Goal: Information Seeking & Learning: Learn about a topic

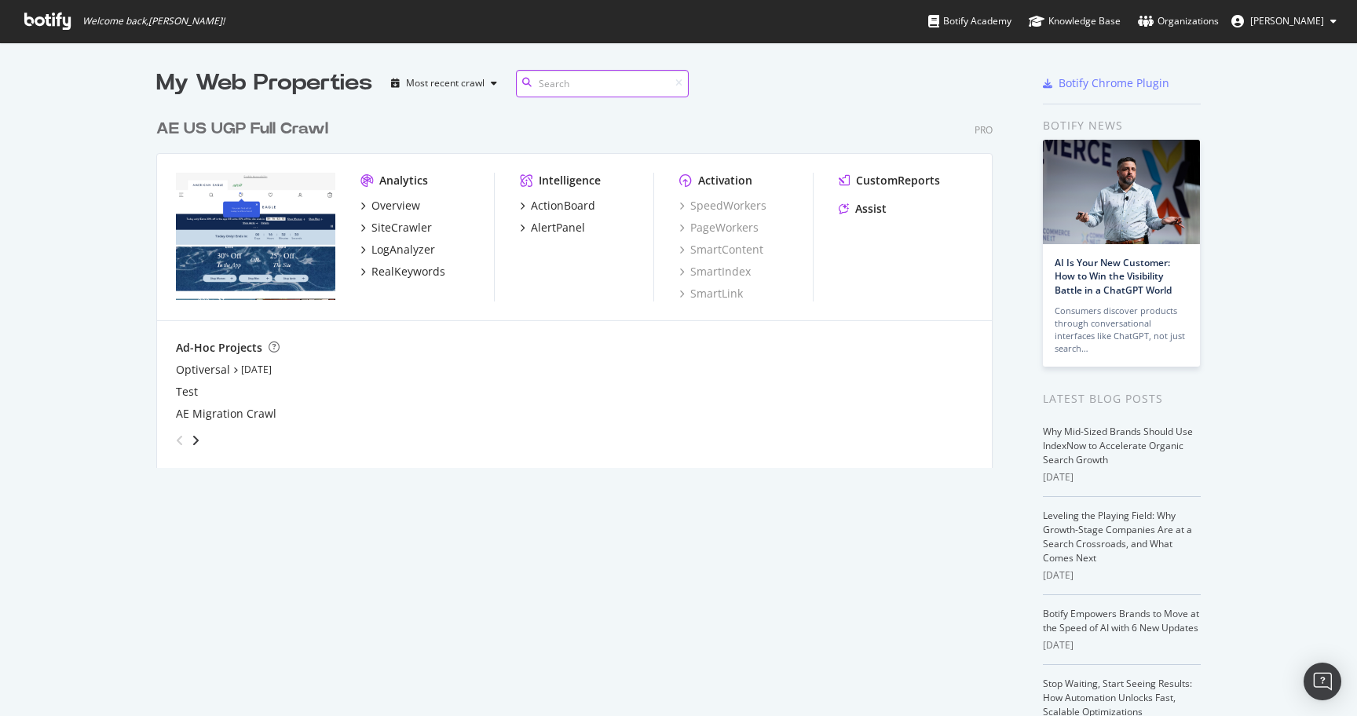
scroll to position [369, 849]
click at [411, 269] on div "RealKeywords" at bounding box center [408, 272] width 74 height 16
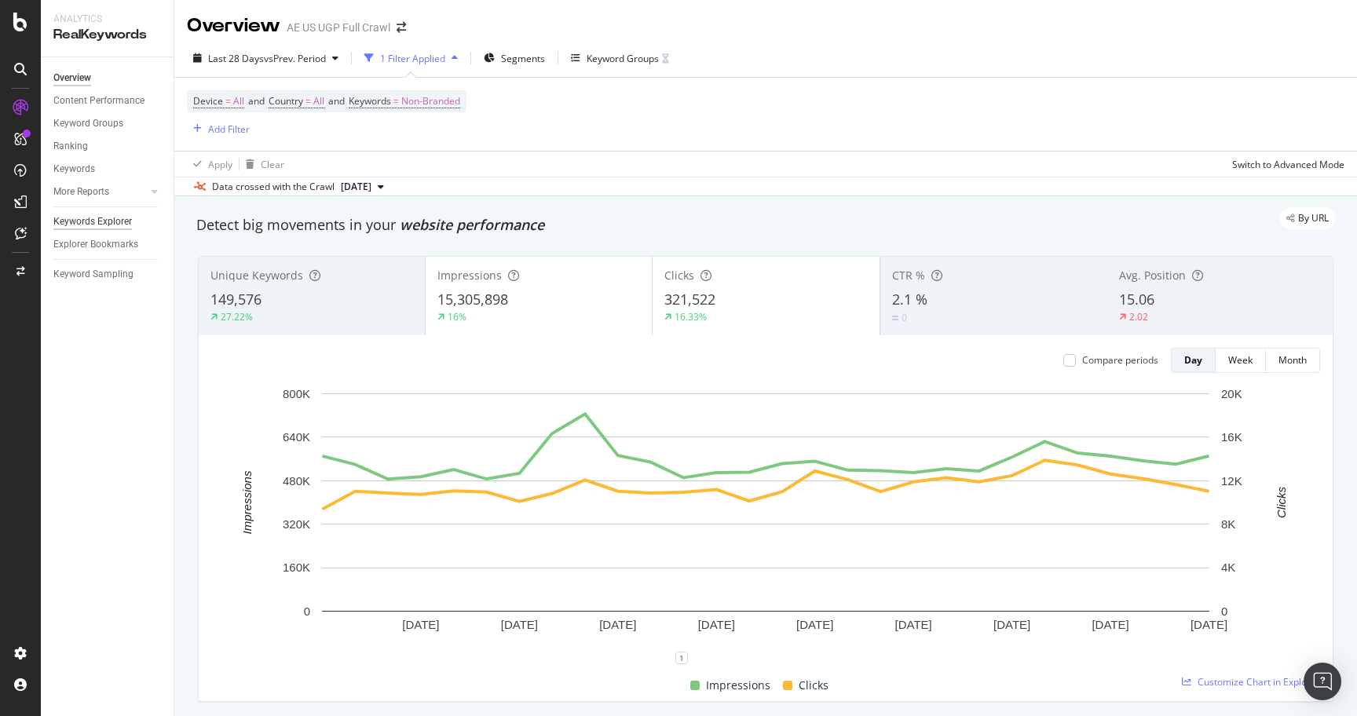
click at [90, 218] on div "Keywords Explorer" at bounding box center [92, 222] width 79 height 16
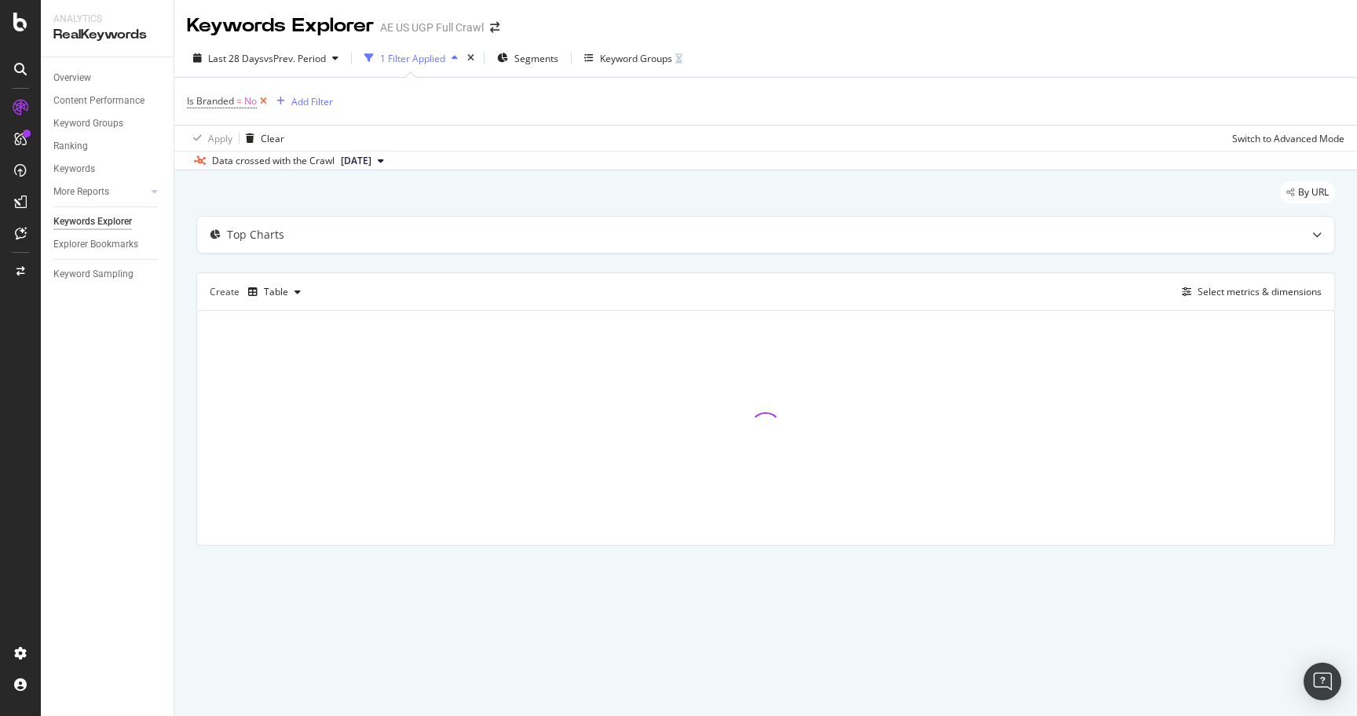
click at [265, 102] on icon at bounding box center [263, 101] width 13 height 16
click at [232, 100] on div "Add Filter" at bounding box center [229, 100] width 42 height 13
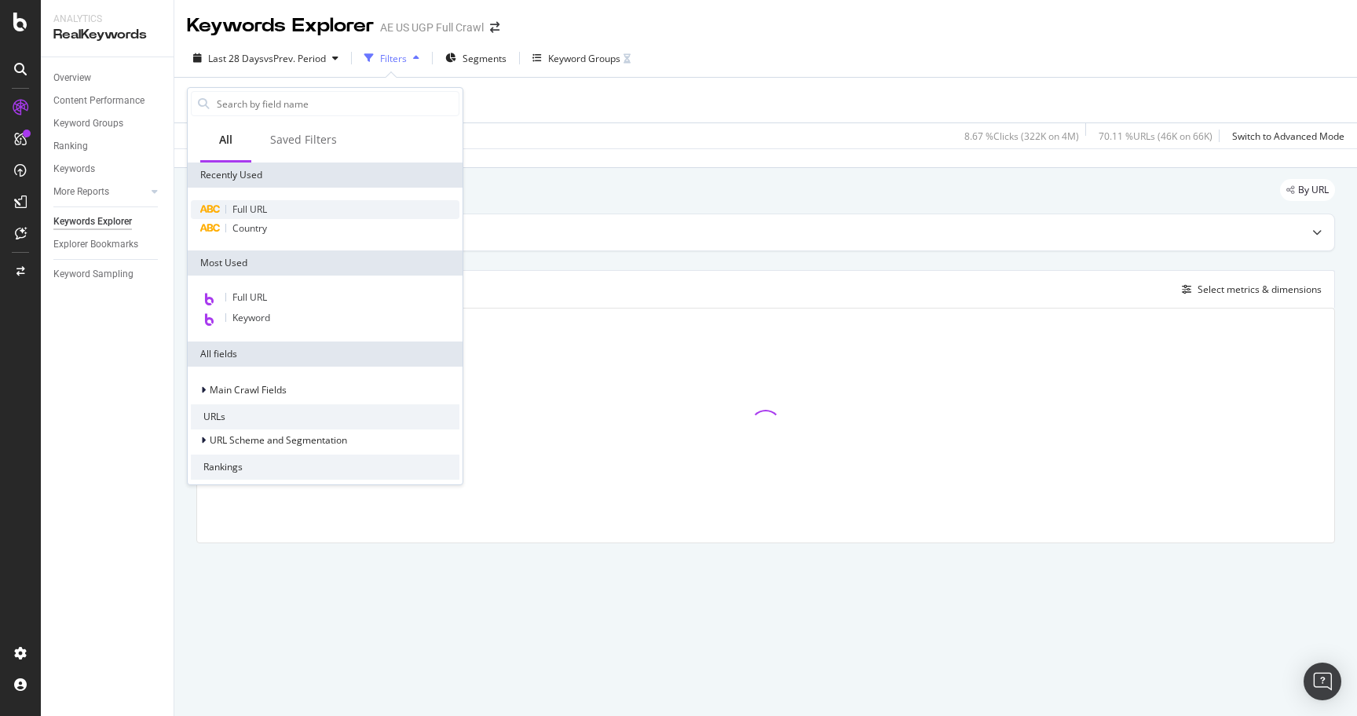
click at [259, 203] on span "Full URL" at bounding box center [249, 209] width 35 height 13
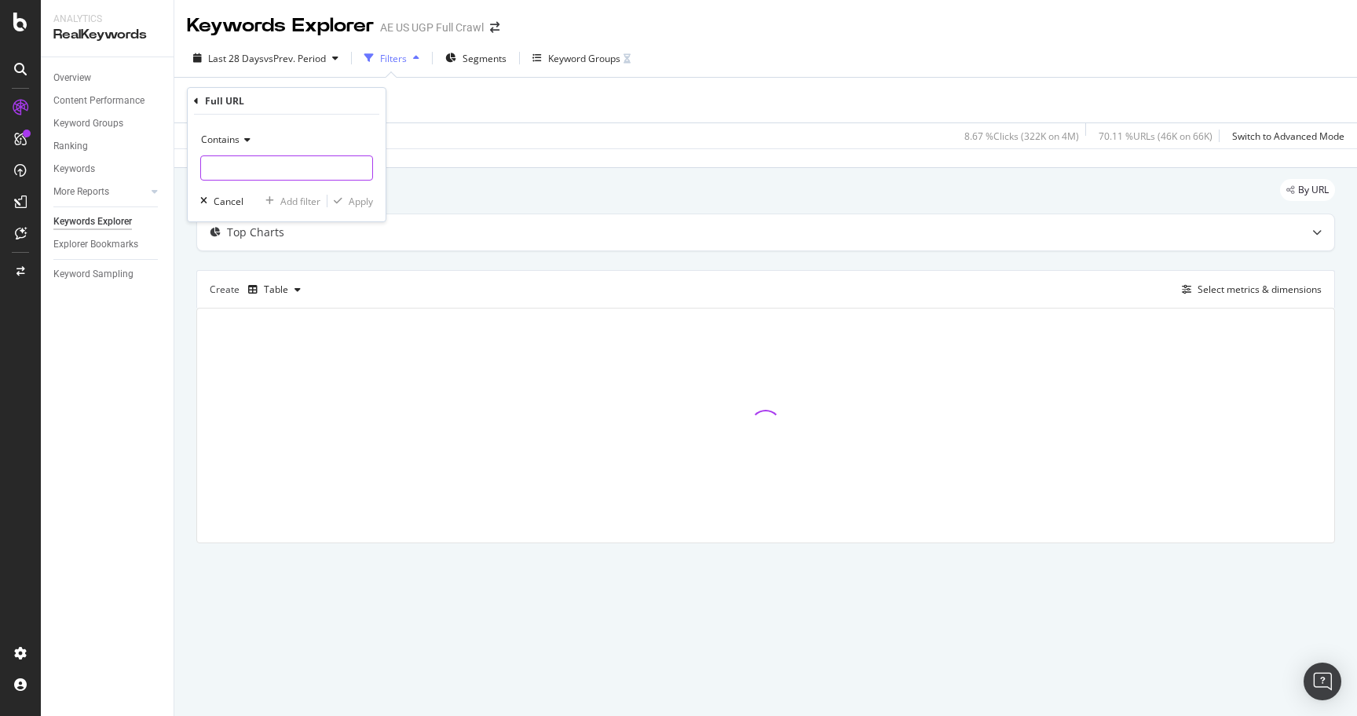
click at [293, 174] on input "text" at bounding box center [286, 167] width 171 height 25
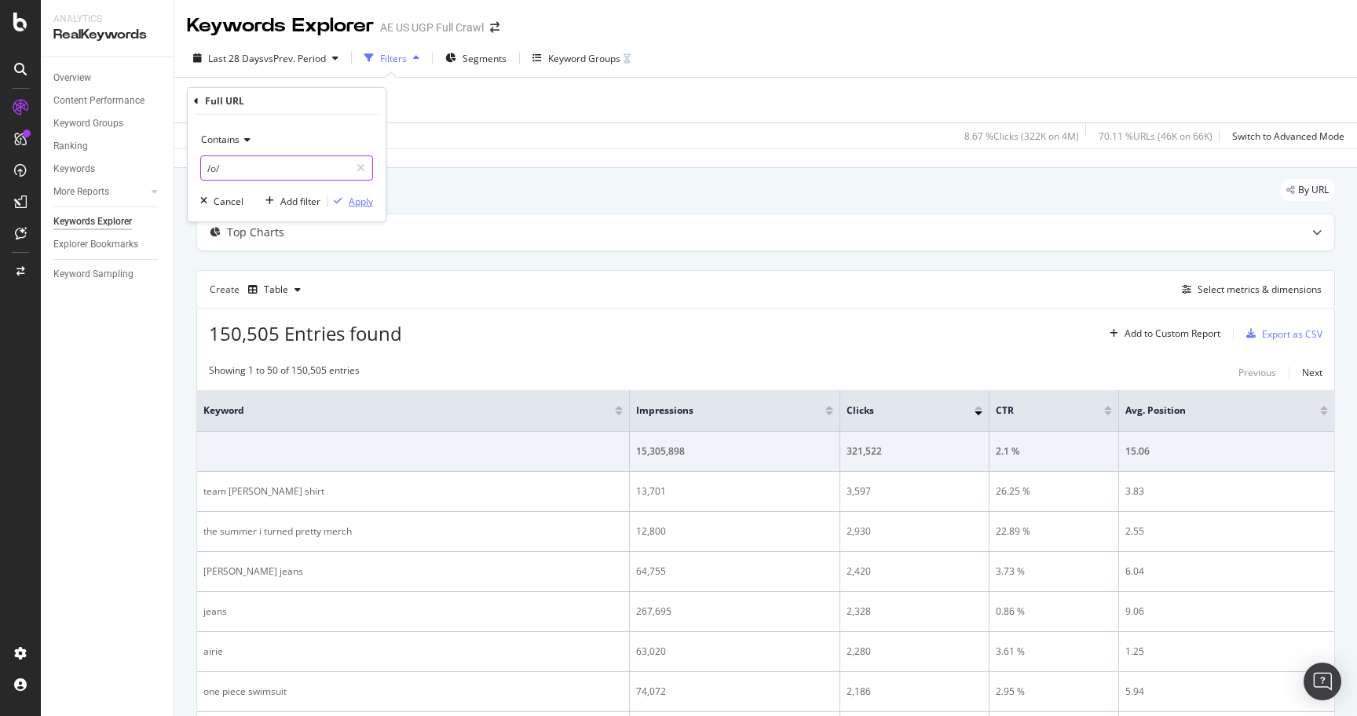
type input "/o/"
click at [357, 203] on div "Apply" at bounding box center [361, 201] width 24 height 13
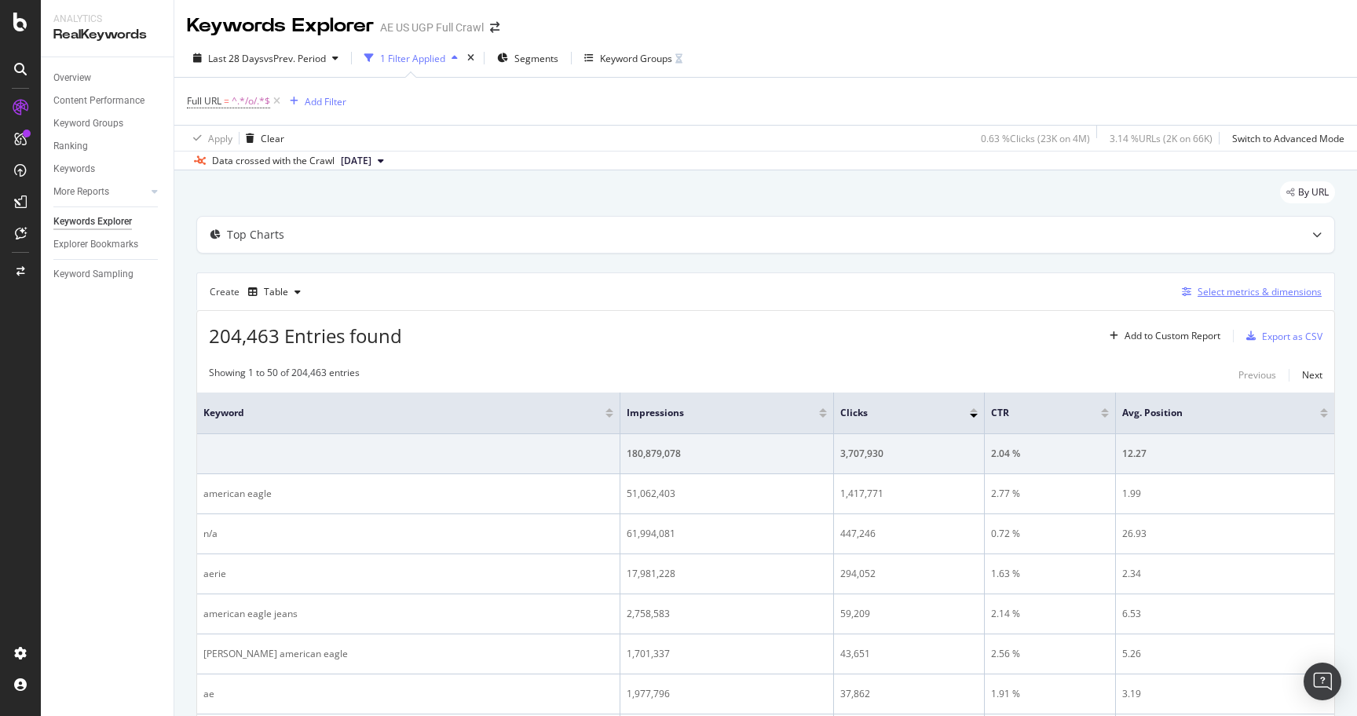
click at [1225, 288] on div "Select metrics & dimensions" at bounding box center [1260, 291] width 124 height 13
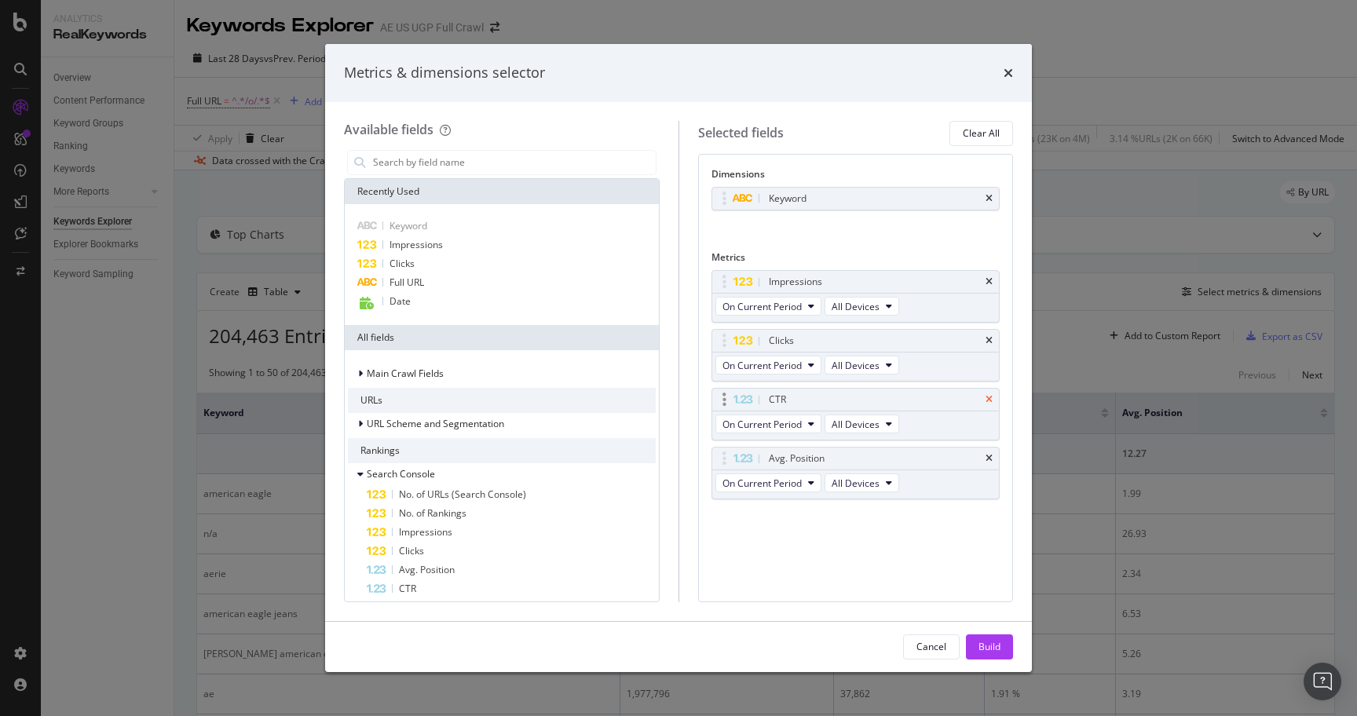
click at [985, 399] on icon "times" at bounding box center [988, 399] width 7 height 9
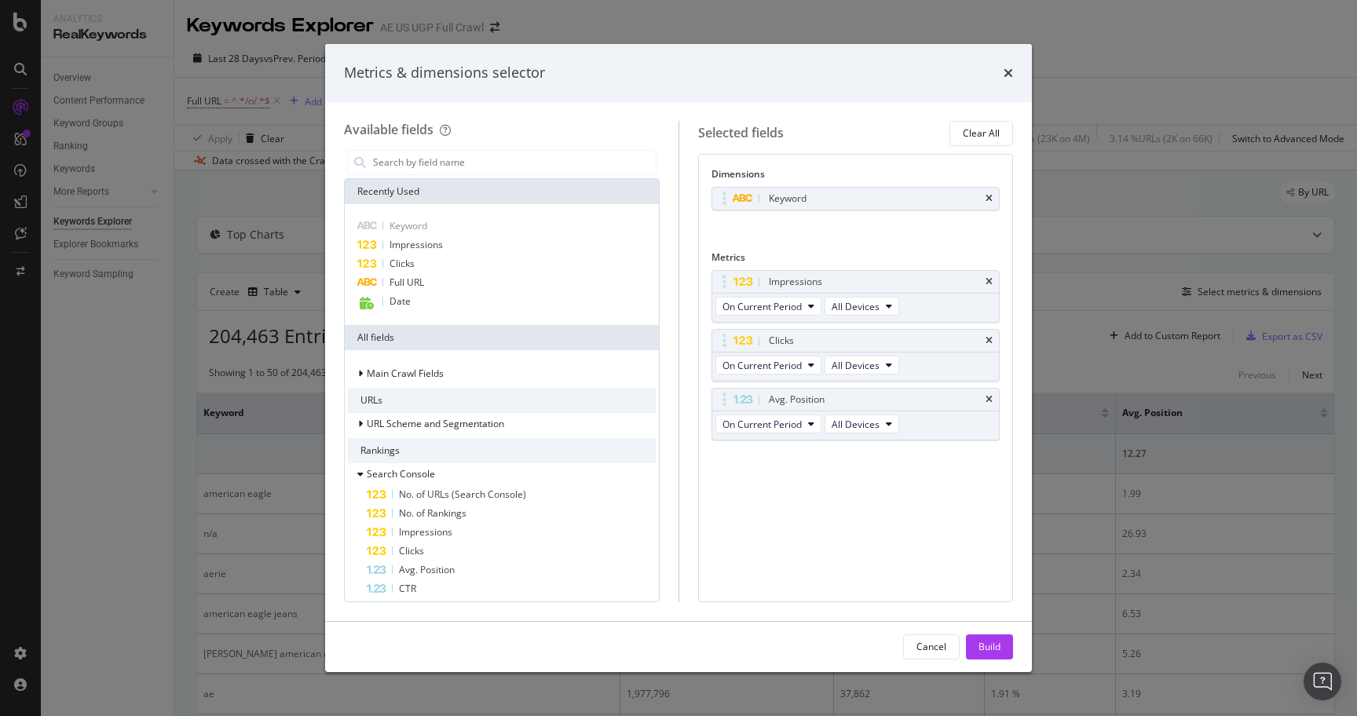
click at [985, 399] on icon "times" at bounding box center [988, 399] width 7 height 9
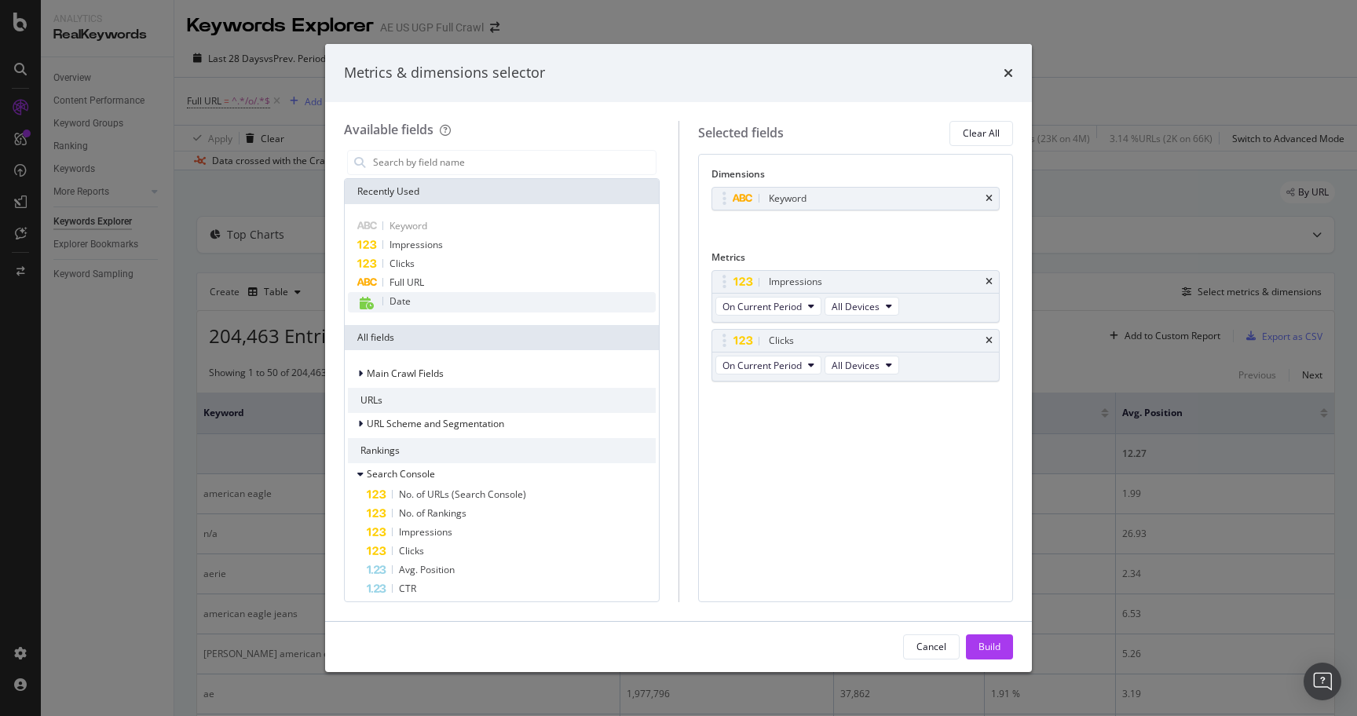
click at [417, 298] on div "Date" at bounding box center [502, 302] width 308 height 20
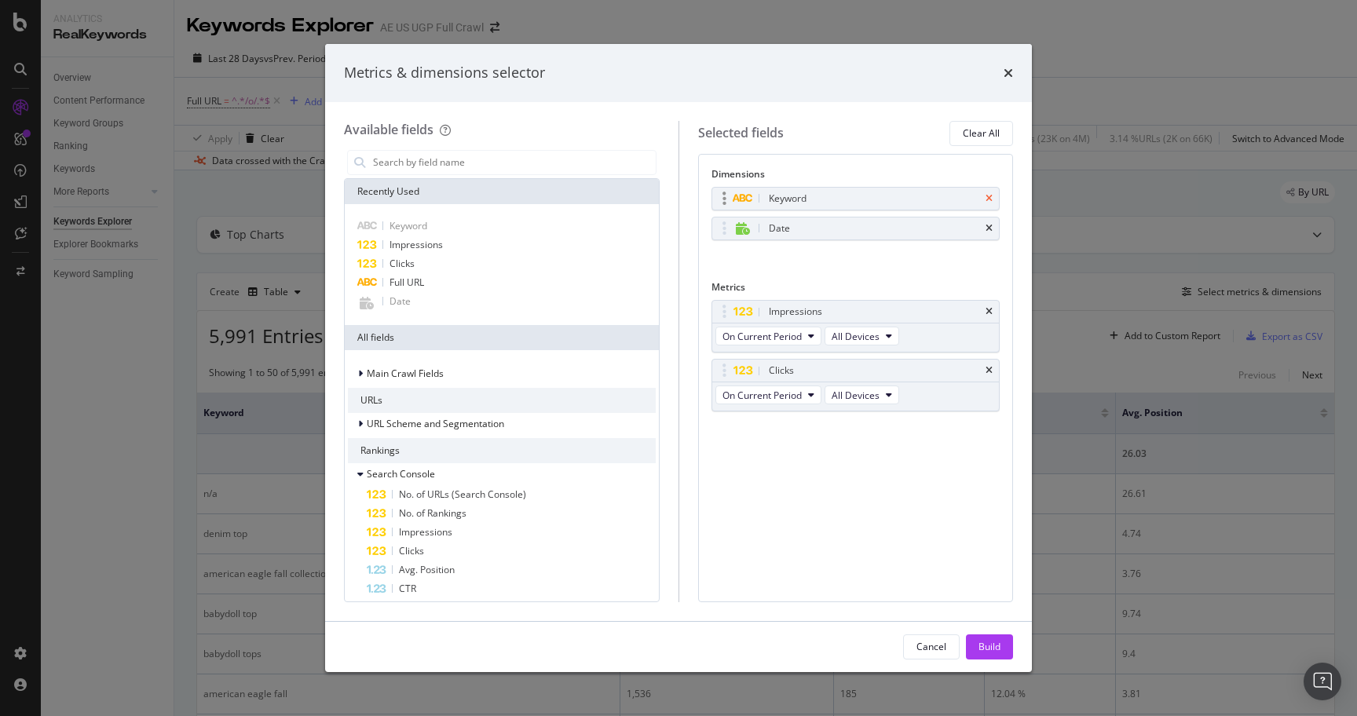
click at [986, 199] on icon "times" at bounding box center [988, 198] width 7 height 9
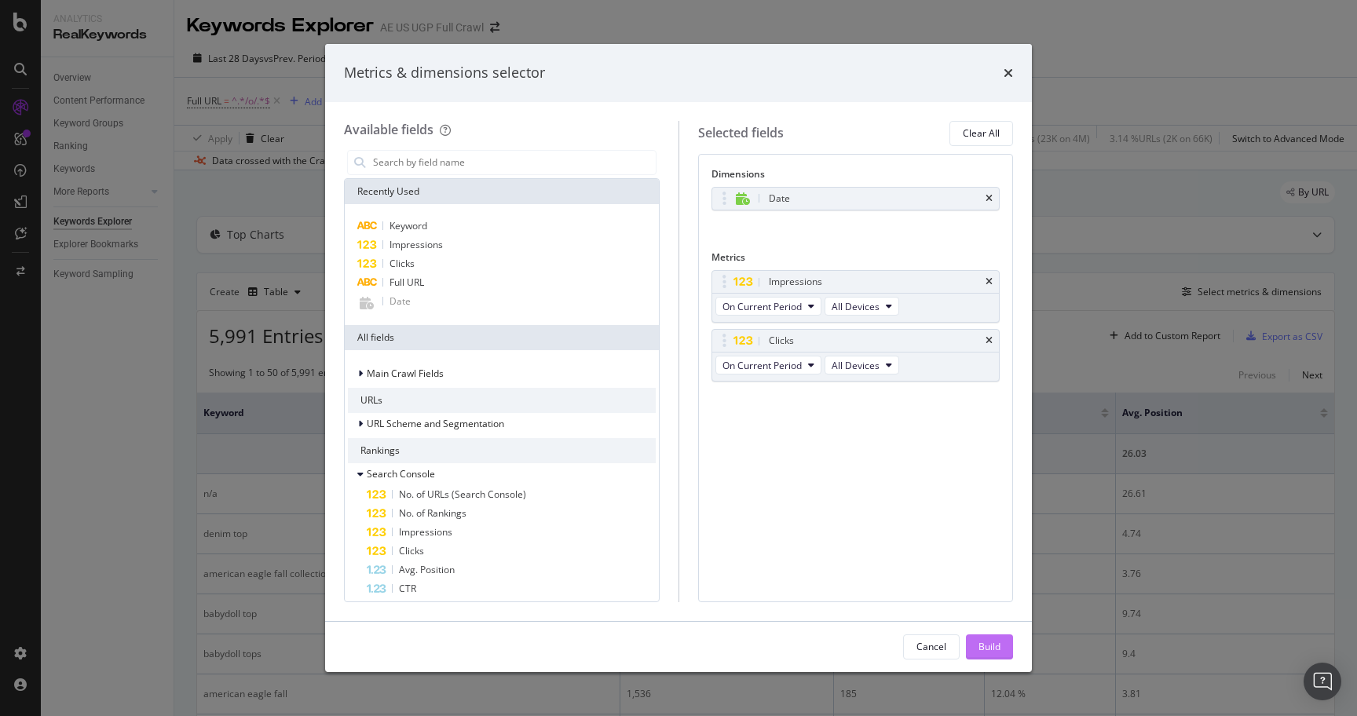
click at [989, 643] on div "Build" at bounding box center [989, 646] width 22 height 13
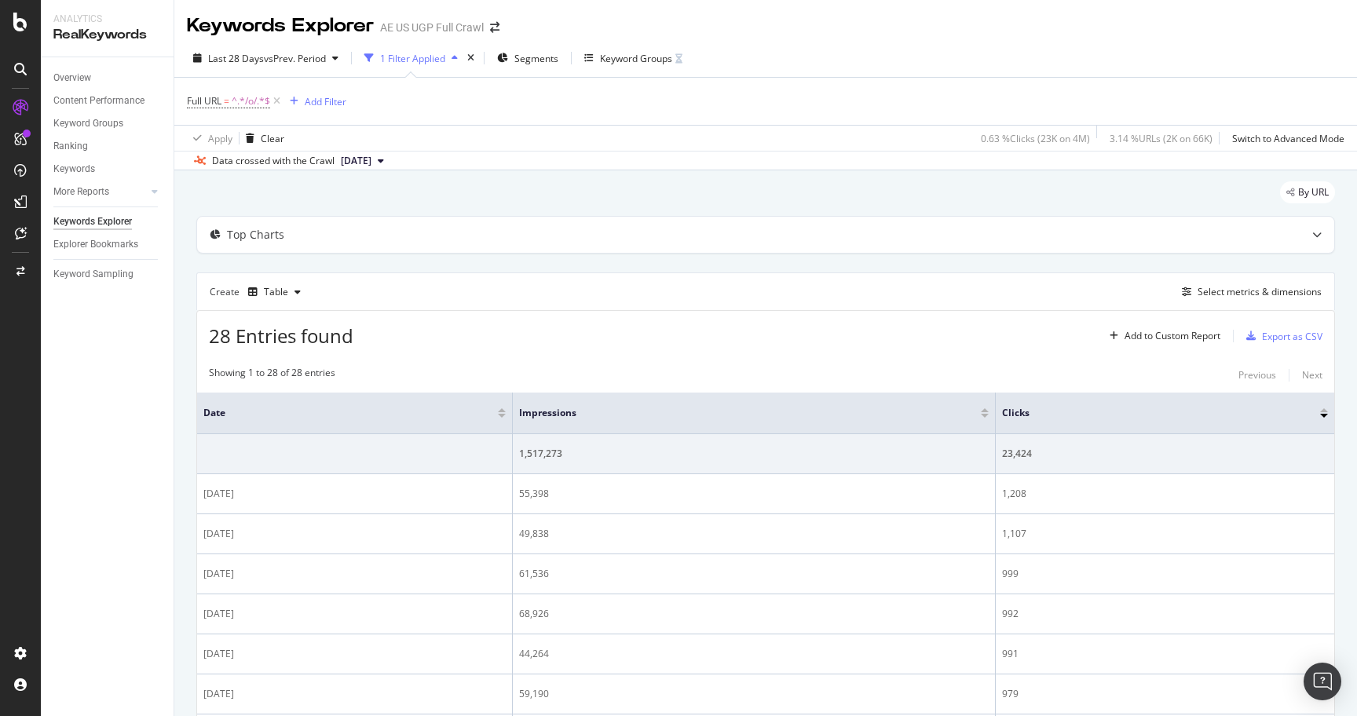
click at [501, 411] on div at bounding box center [502, 410] width 8 height 4
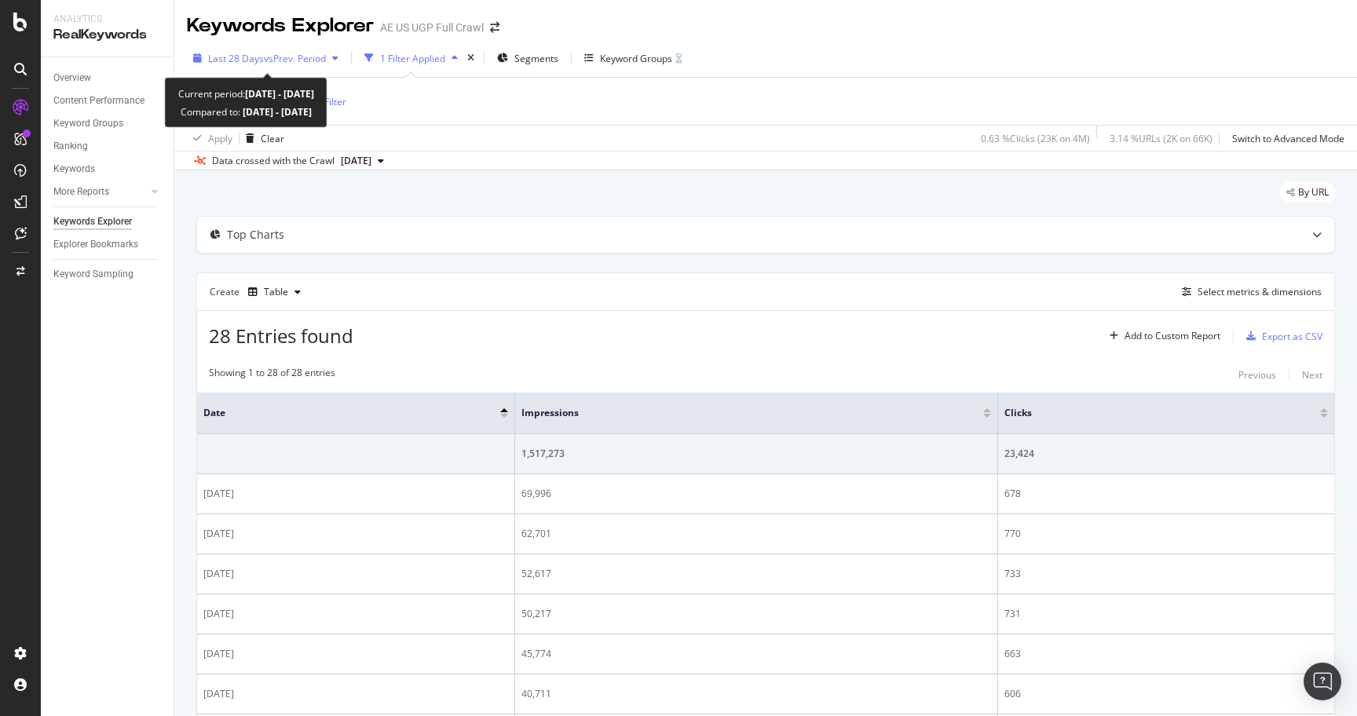
click at [282, 64] on span "vs Prev. Period" at bounding box center [295, 58] width 62 height 13
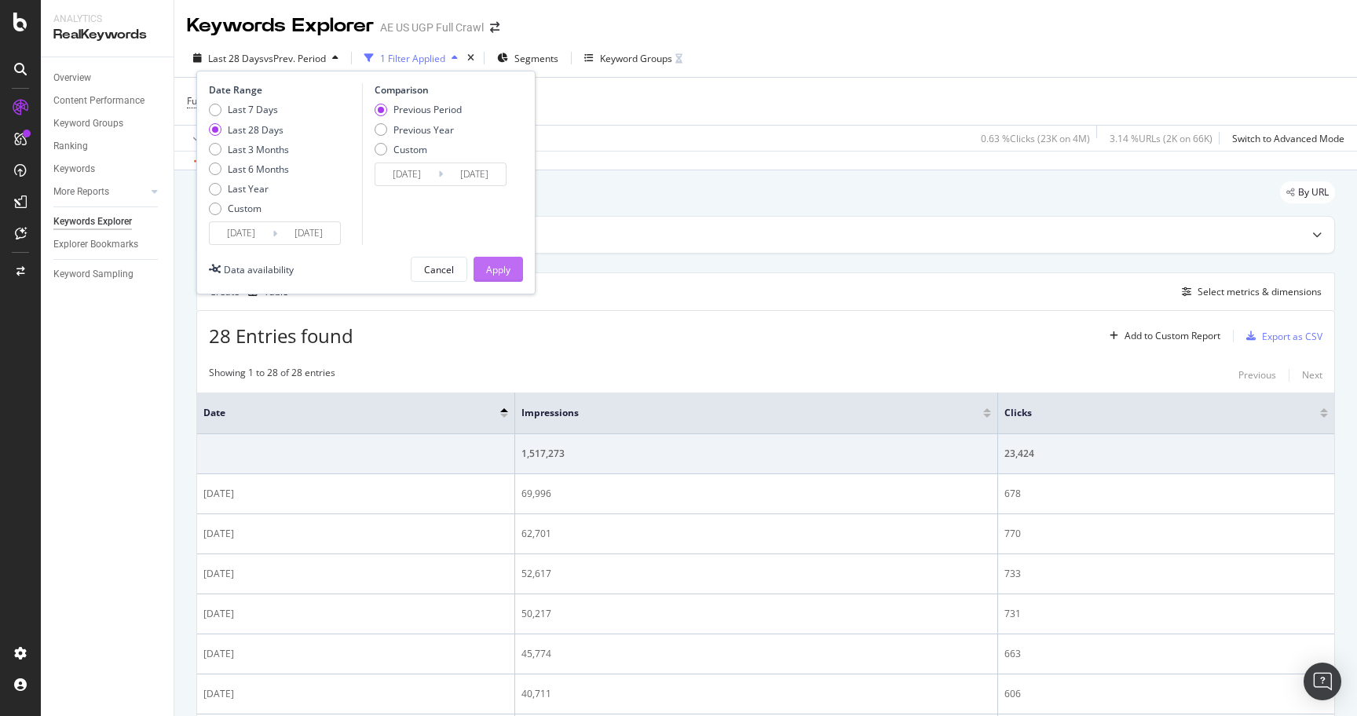
click at [506, 273] on div "Apply" at bounding box center [498, 269] width 24 height 13
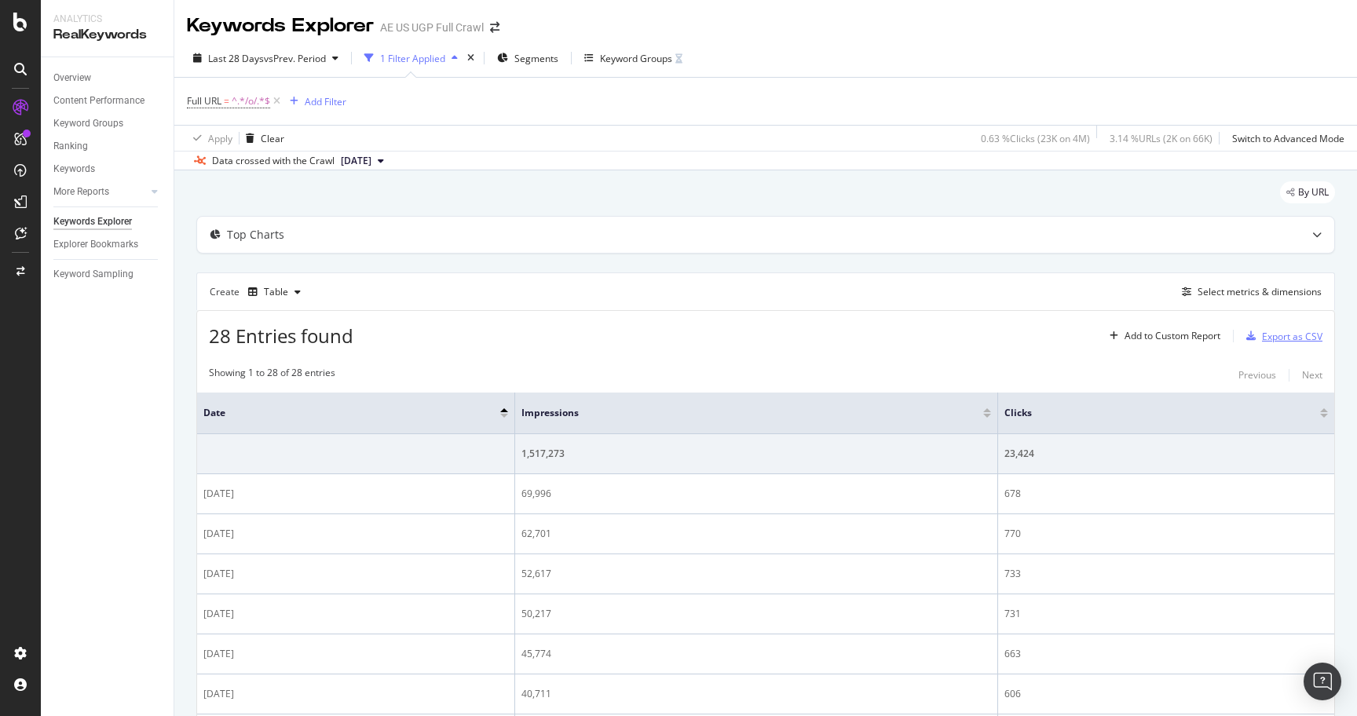
click at [1285, 343] on div "Export as CSV" at bounding box center [1292, 336] width 60 height 13
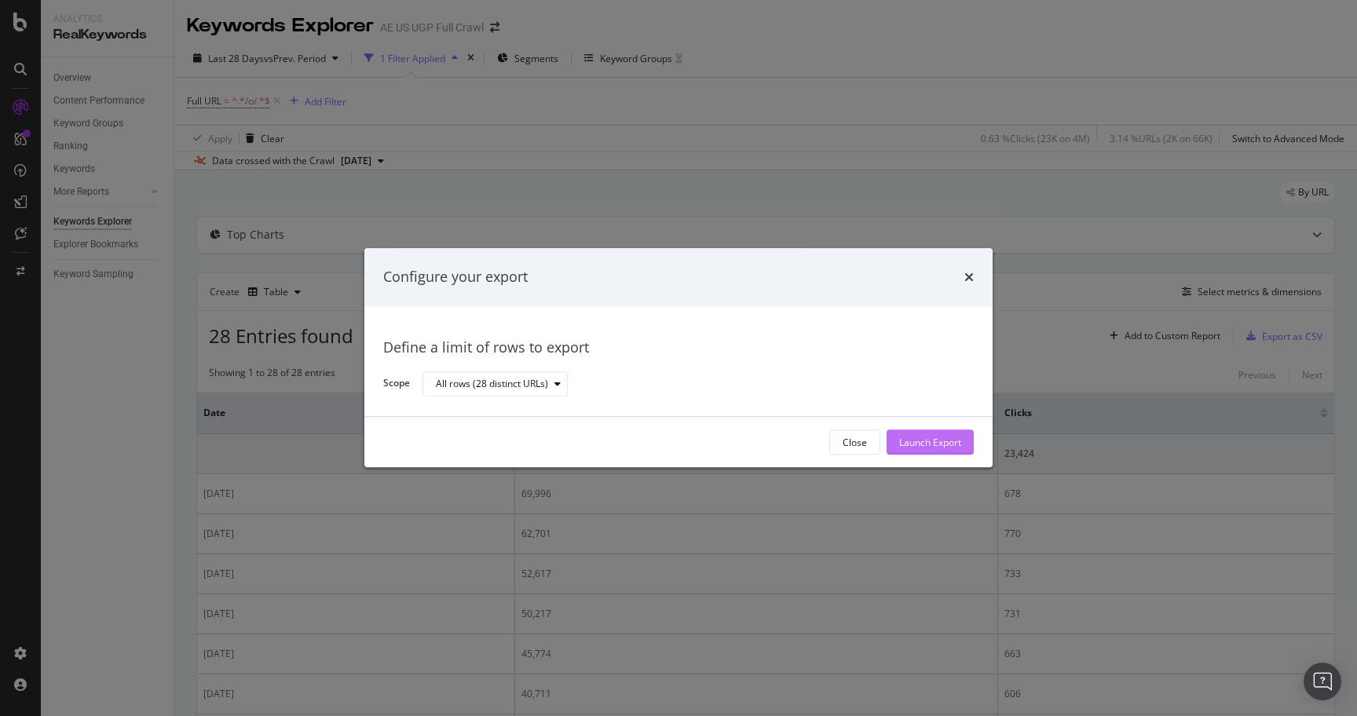
click at [921, 444] on div "Launch Export" at bounding box center [930, 442] width 62 height 13
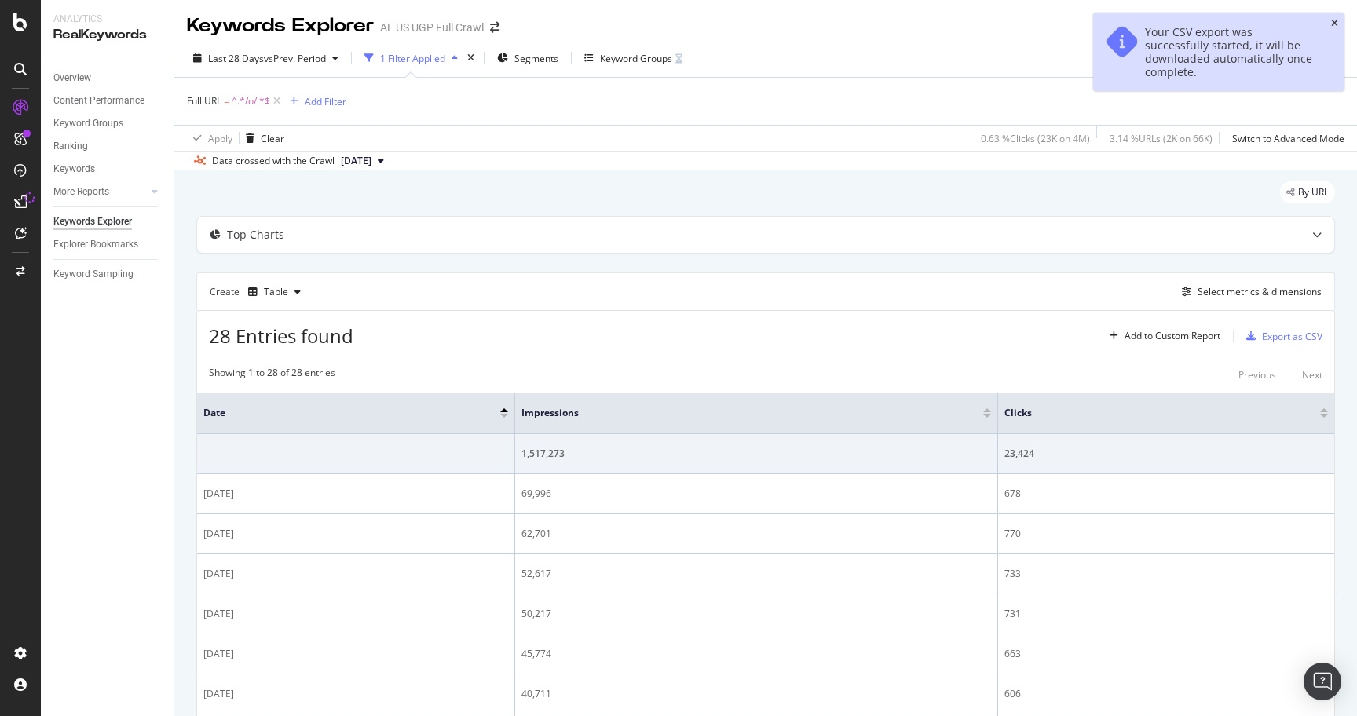
click at [1336, 24] on icon "close toast" at bounding box center [1334, 23] width 7 height 9
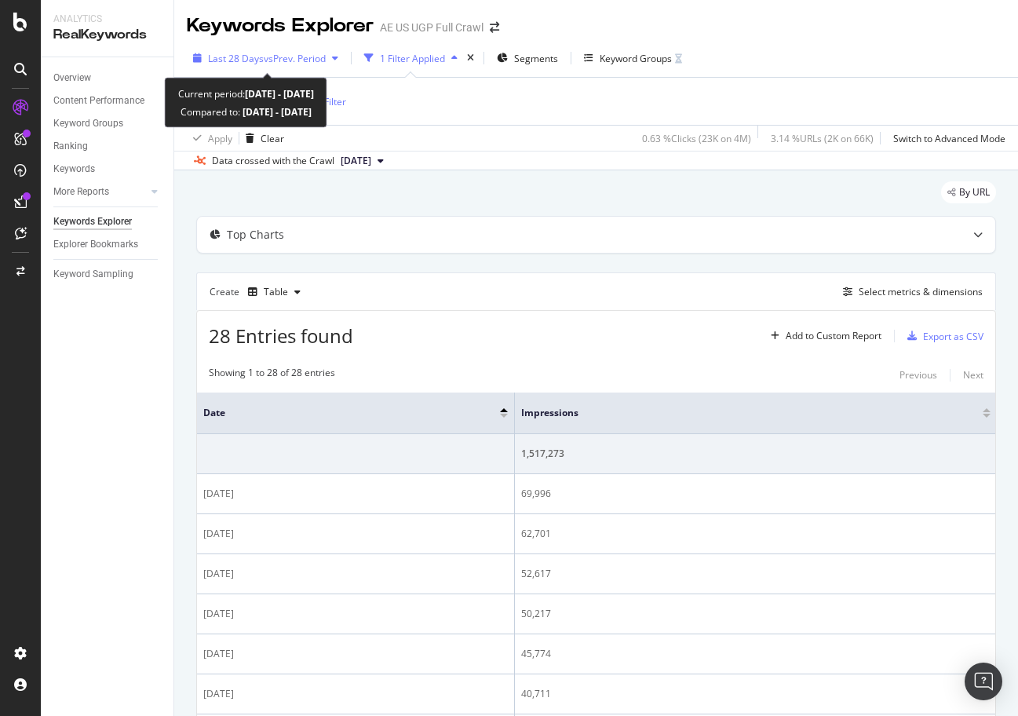
click at [295, 68] on div "Last 28 Days vs Prev. Period" at bounding box center [266, 58] width 158 height 24
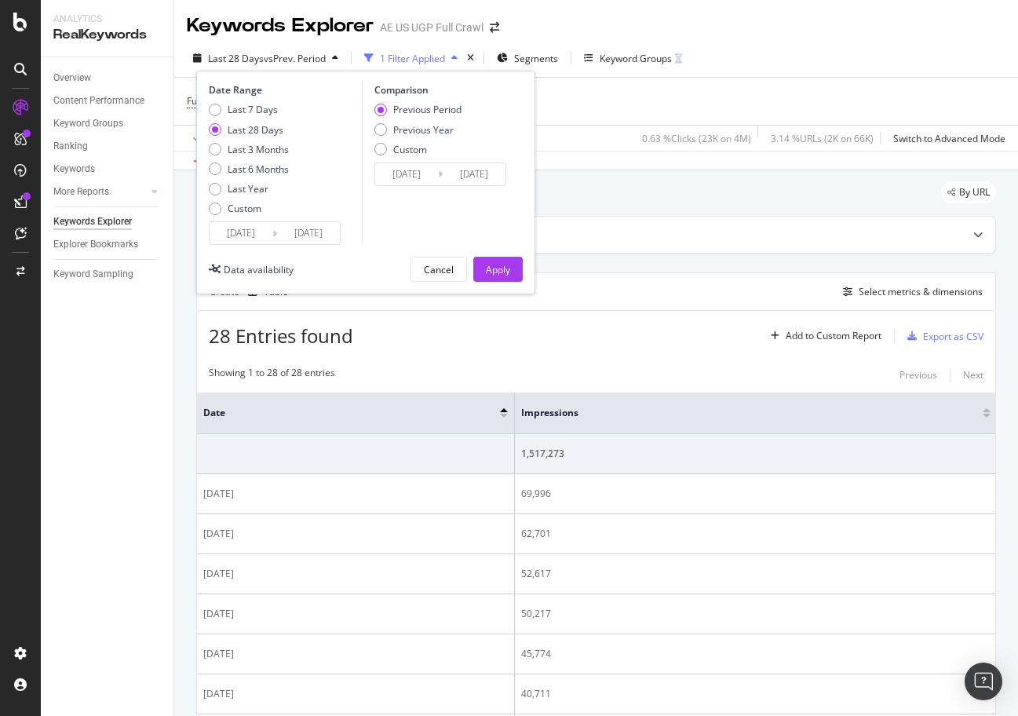
click at [313, 237] on input "[DATE]" at bounding box center [308, 233] width 63 height 22
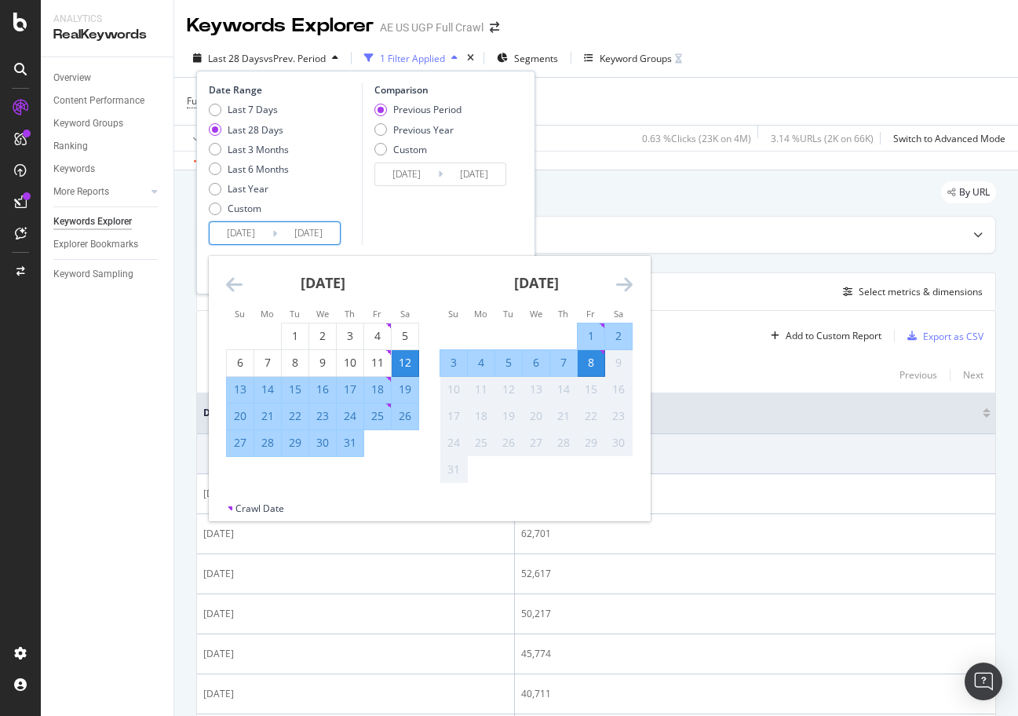
click at [736, 165] on div "Data crossed with the Crawl 2025 Aug. 8th" at bounding box center [596, 160] width 844 height 19
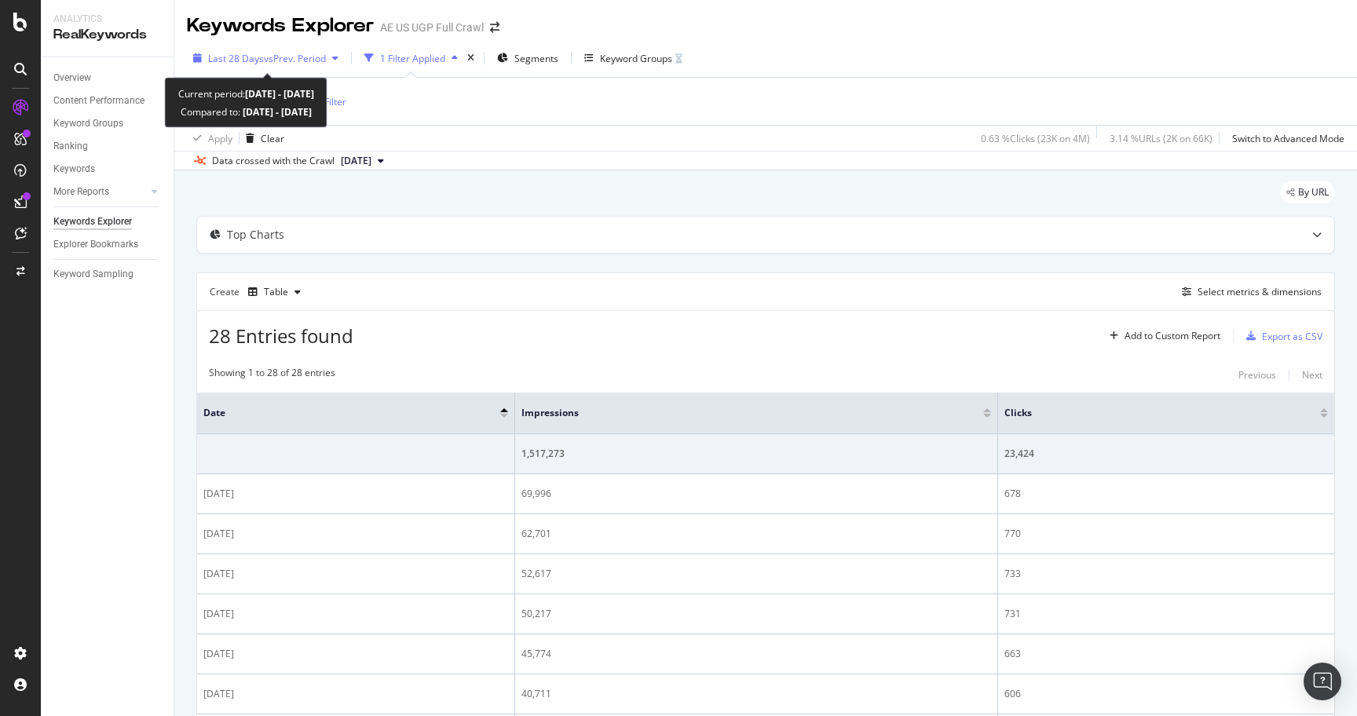
click at [304, 62] on span "vs Prev. Period" at bounding box center [295, 58] width 62 height 13
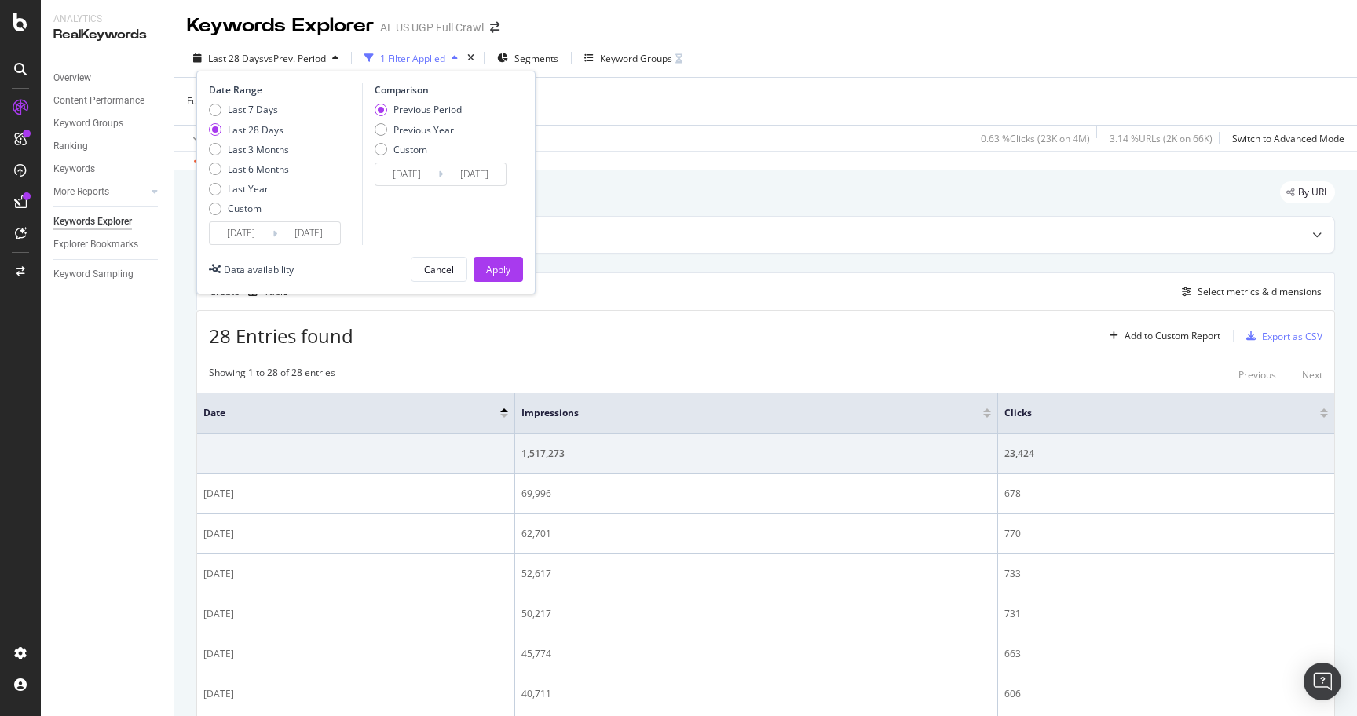
click at [254, 226] on input "2025/07/12" at bounding box center [241, 233] width 63 height 22
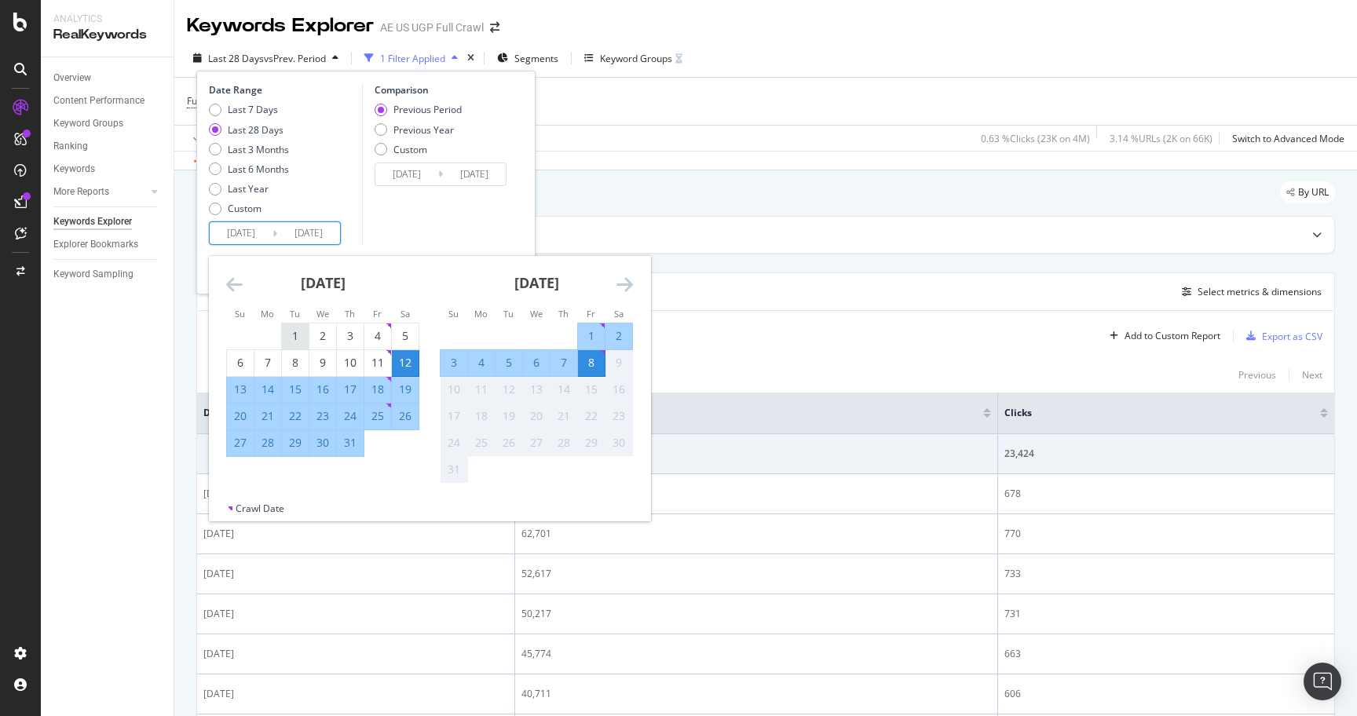
click at [287, 335] on div "1" at bounding box center [295, 336] width 27 height 16
type input "2025/07/01"
type input "2025/05/23"
type input "2025/06/30"
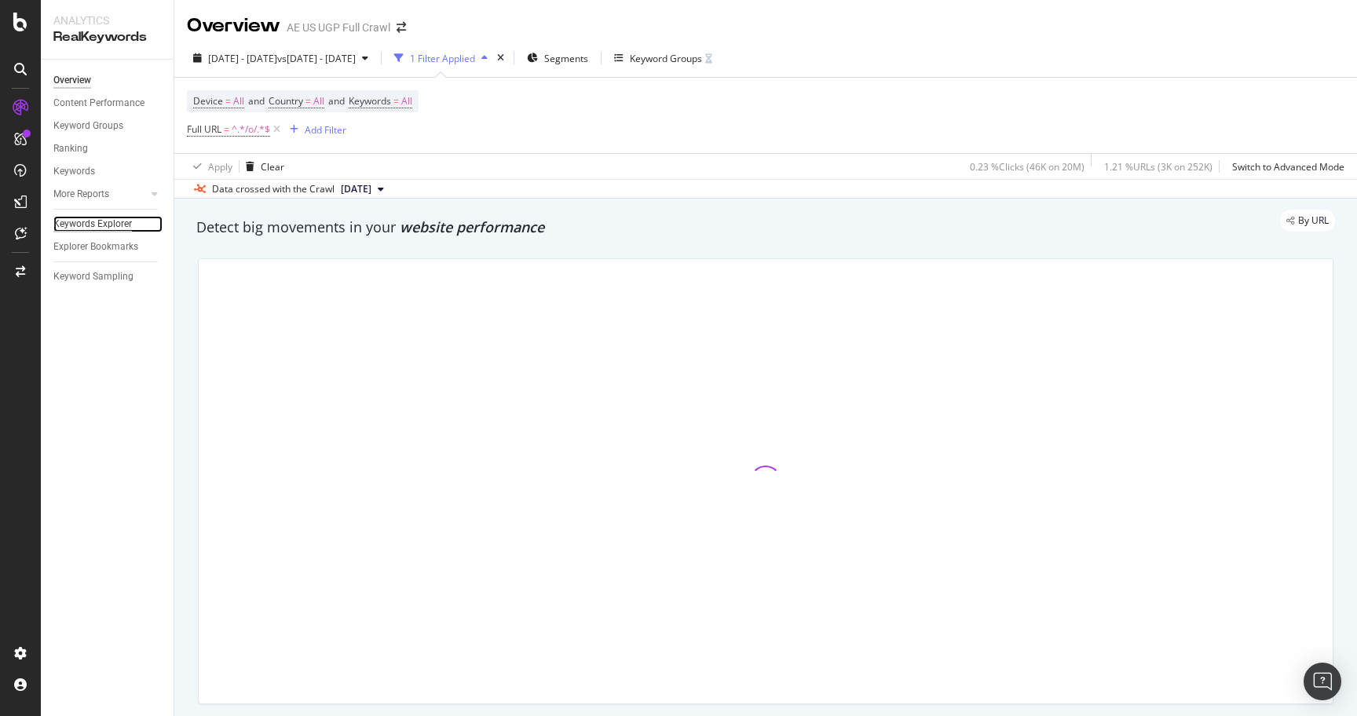
click at [114, 225] on div "Keywords Explorer" at bounding box center [92, 224] width 79 height 16
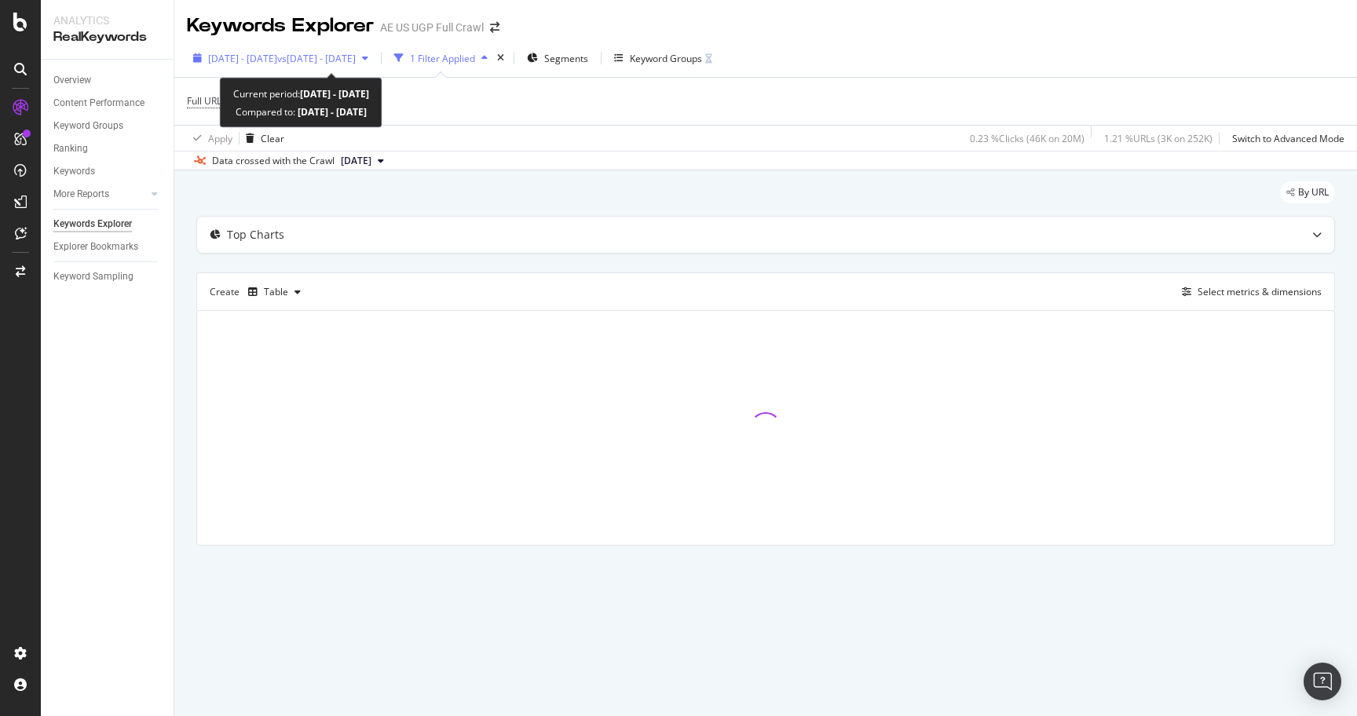
click at [356, 57] on span "vs [DATE] - [DATE]" at bounding box center [316, 58] width 79 height 13
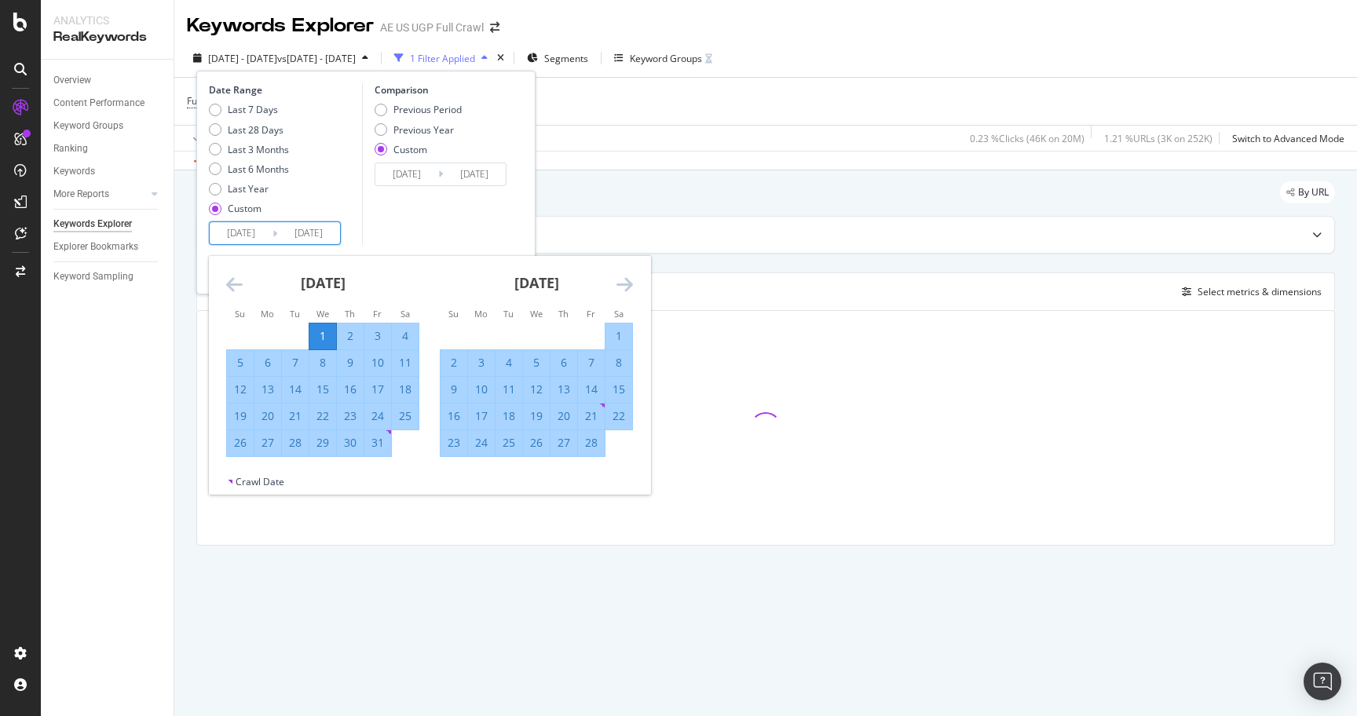
click at [244, 236] on input "[DATE]" at bounding box center [241, 233] width 63 height 22
click at [232, 285] on icon "Move backward to switch to the previous month." at bounding box center [234, 284] width 16 height 19
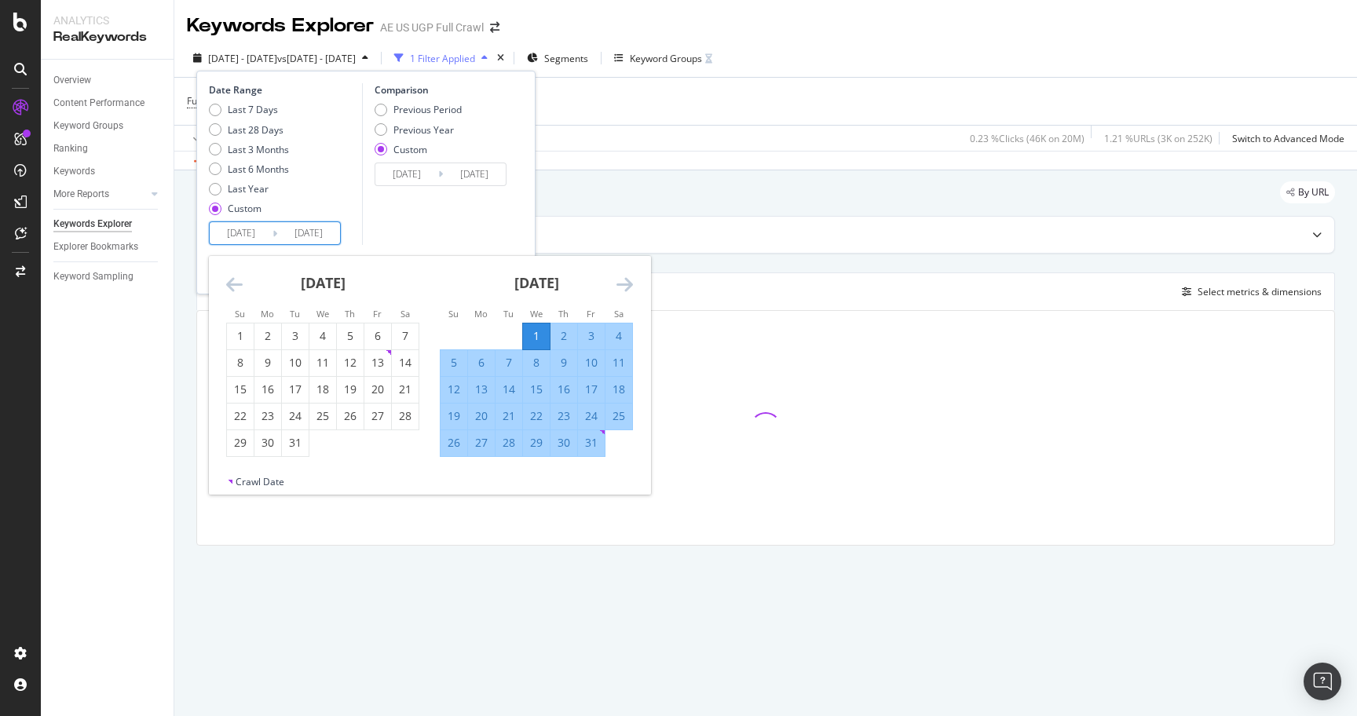
click at [232, 285] on icon "Move backward to switch to the previous month." at bounding box center [234, 284] width 16 height 19
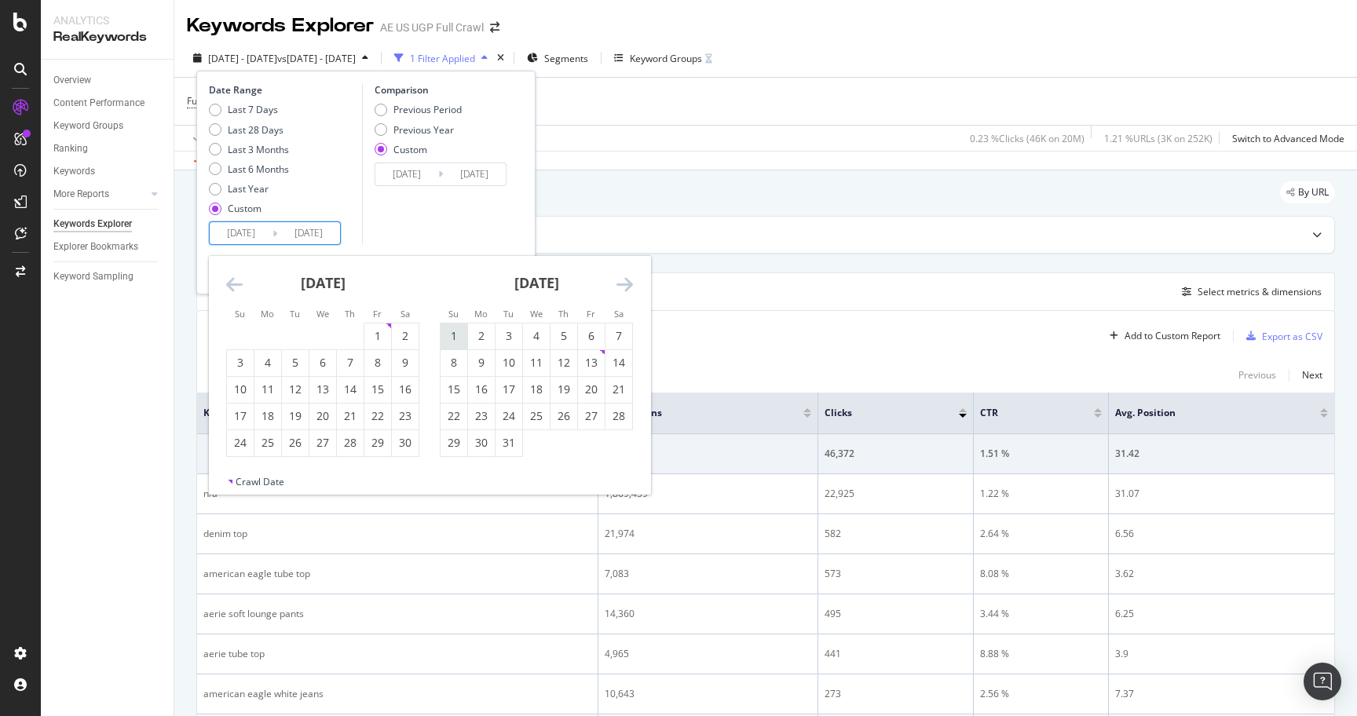
click at [459, 333] on div "1" at bounding box center [454, 336] width 27 height 16
type input "[DATE]"
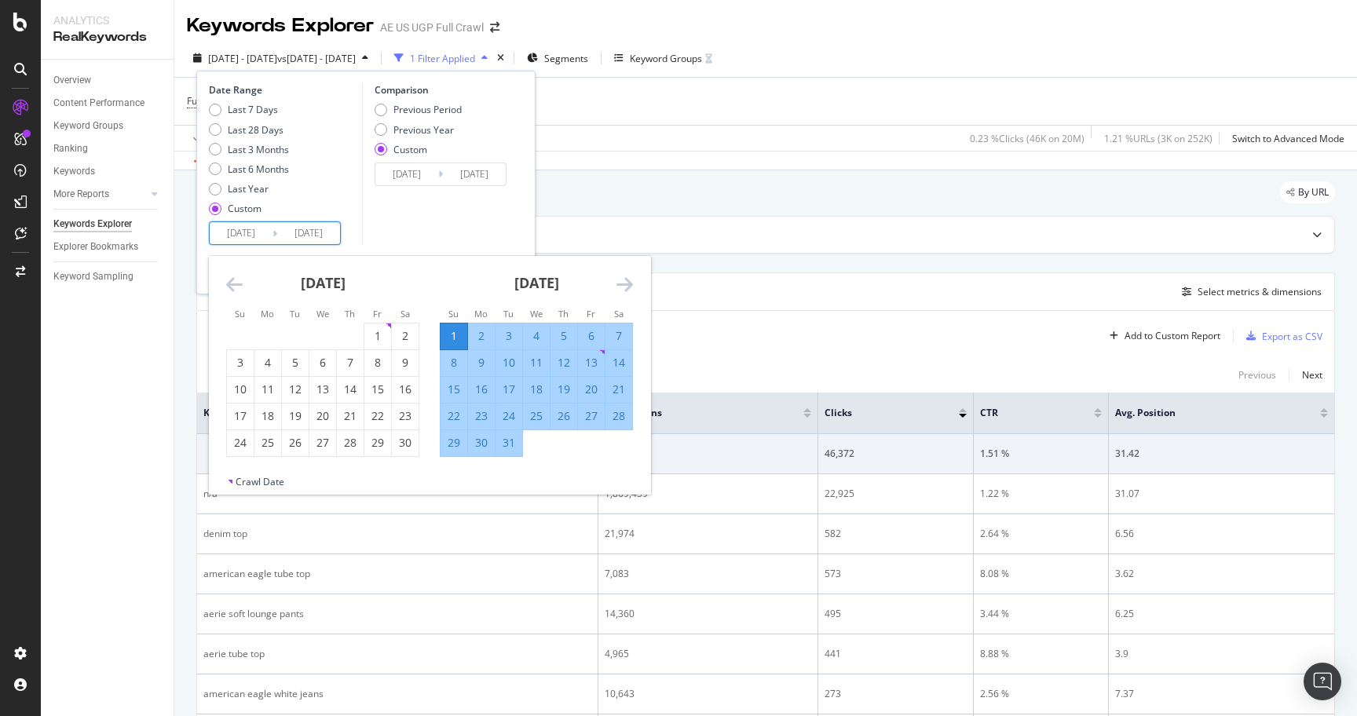
click at [317, 231] on input "[DATE]" at bounding box center [308, 233] width 63 height 22
click at [619, 278] on icon "Move forward to switch to the next month." at bounding box center [624, 284] width 16 height 19
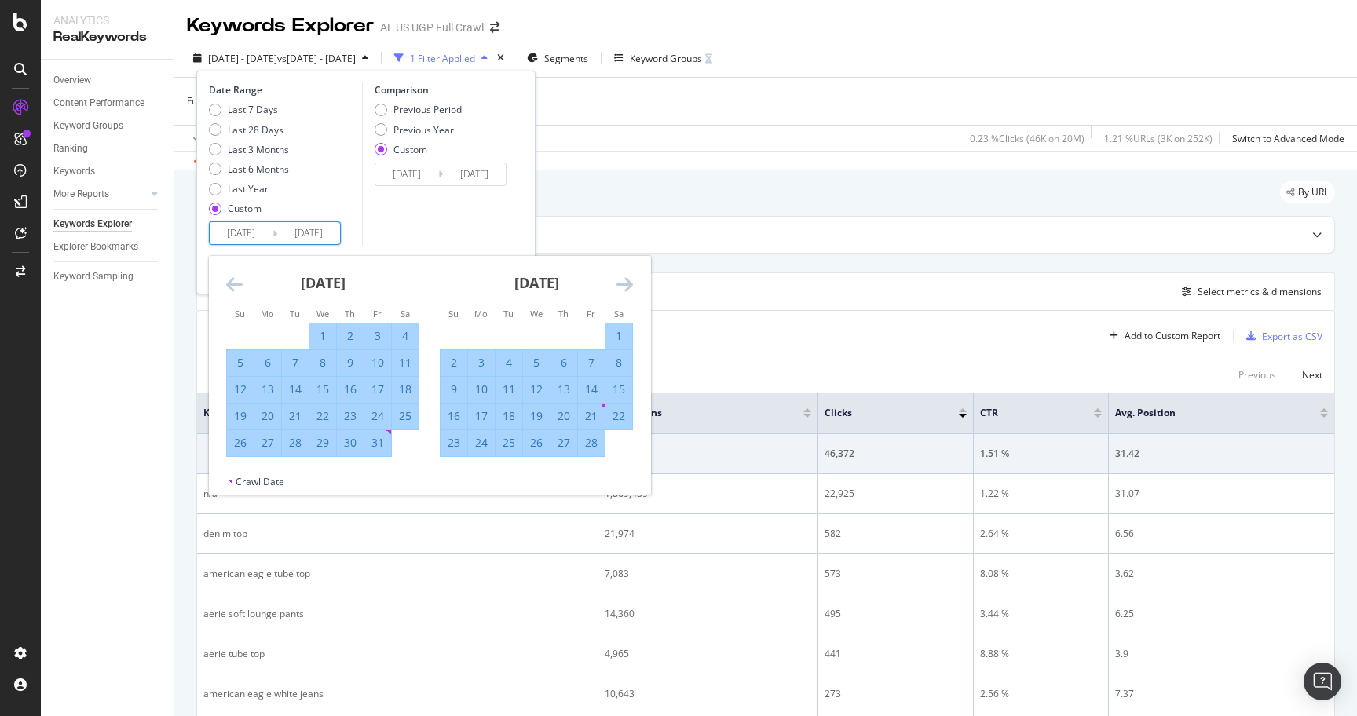
click at [619, 278] on icon "Move forward to switch to the next month." at bounding box center [624, 284] width 16 height 19
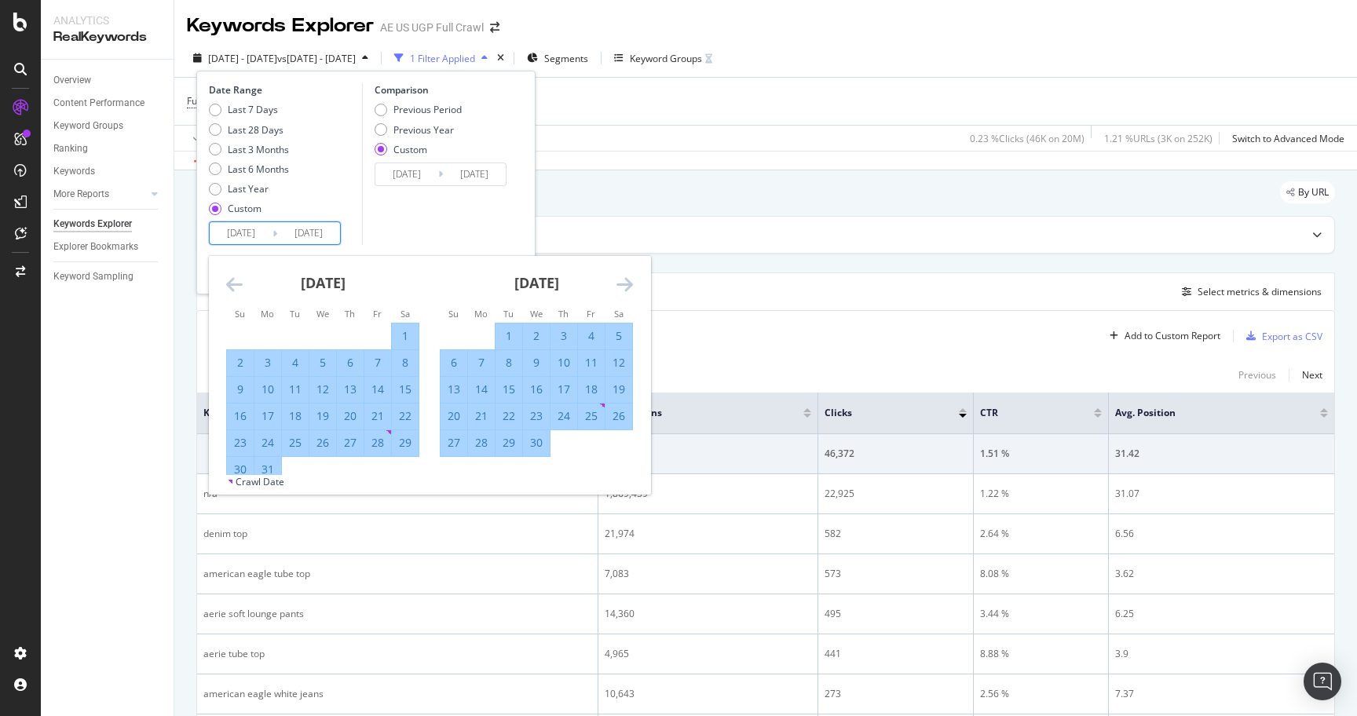
click at [619, 278] on icon "Move forward to switch to the next month." at bounding box center [624, 284] width 16 height 19
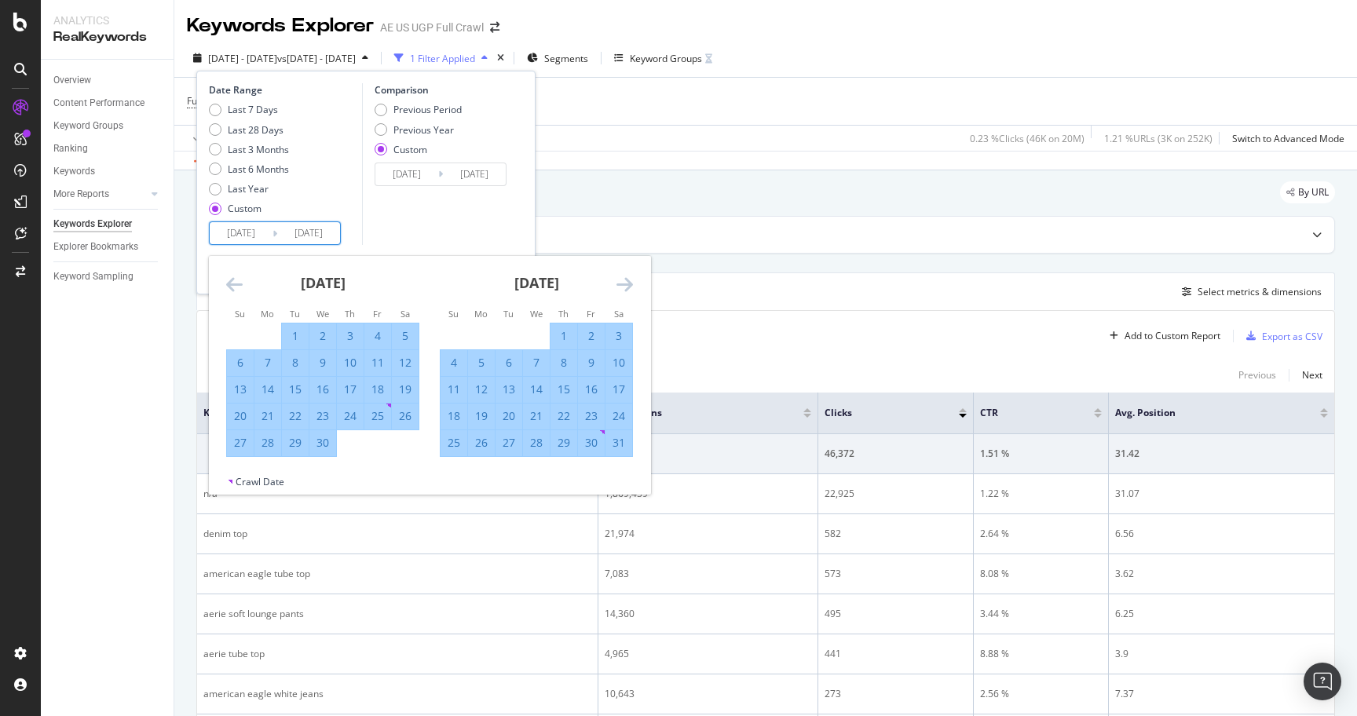
click at [619, 278] on icon "Move forward to switch to the next month." at bounding box center [624, 284] width 16 height 19
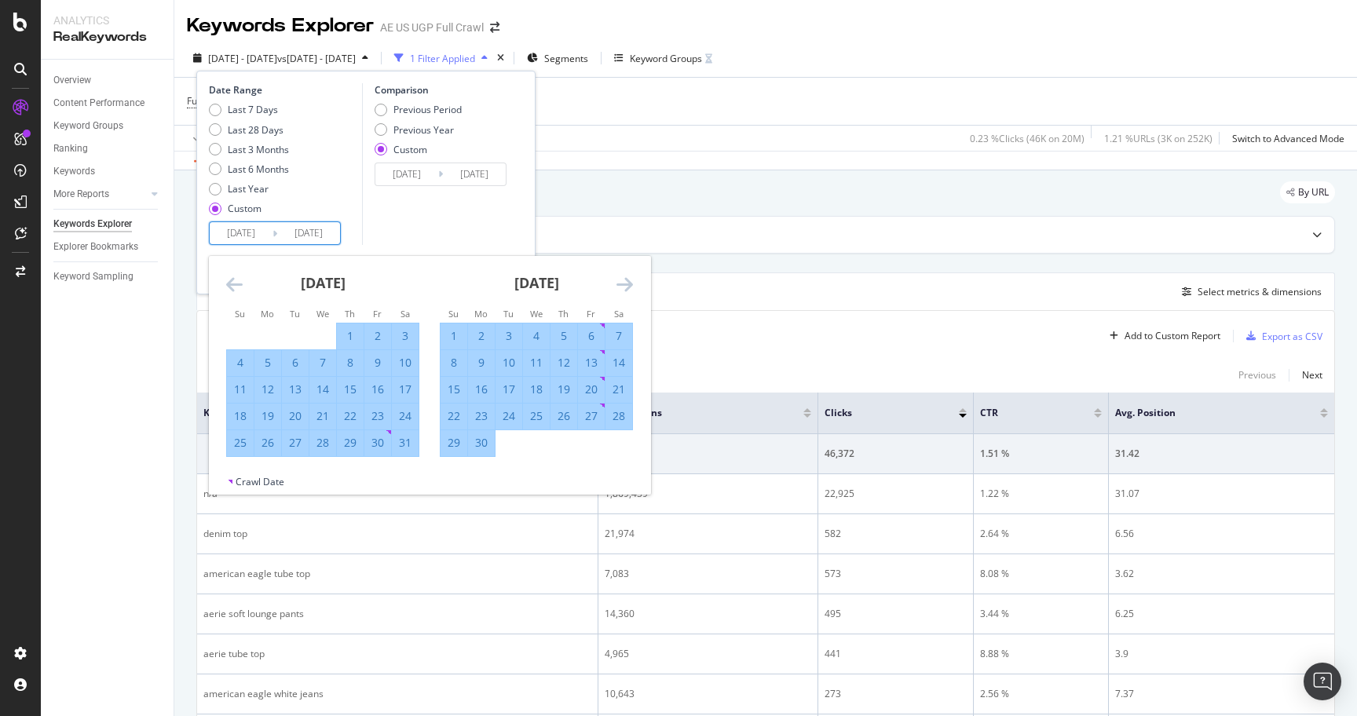
click at [619, 278] on icon "Move forward to switch to the next month." at bounding box center [624, 284] width 16 height 19
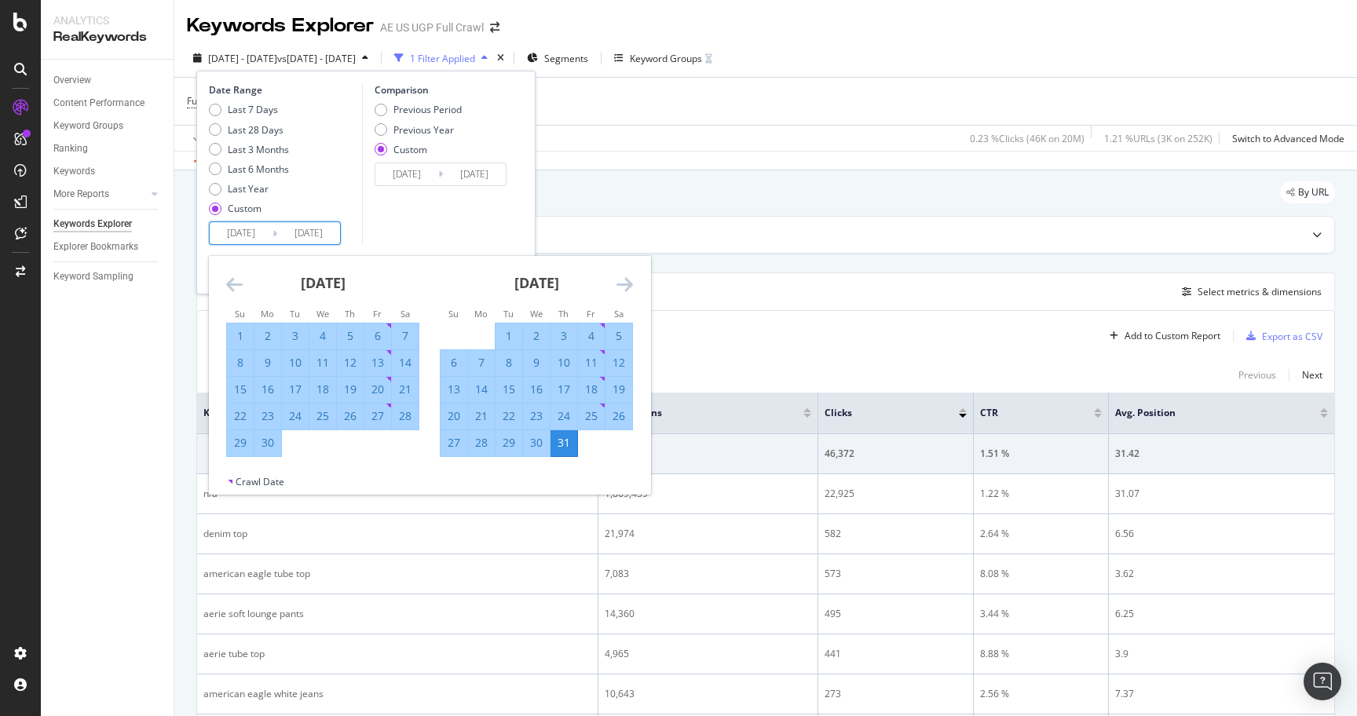
click at [619, 278] on icon "Move forward to switch to the next month." at bounding box center [624, 284] width 16 height 19
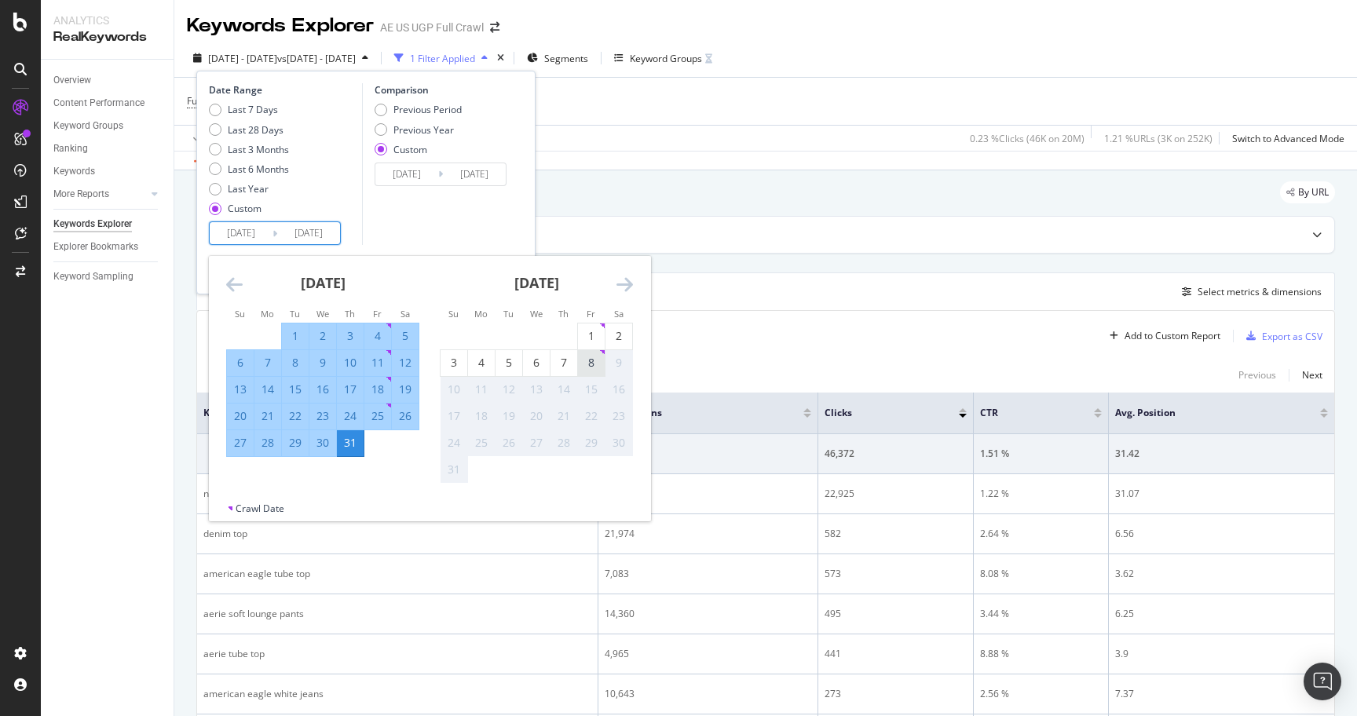
click at [587, 360] on div "8" at bounding box center [591, 363] width 27 height 16
type input "[DATE]"
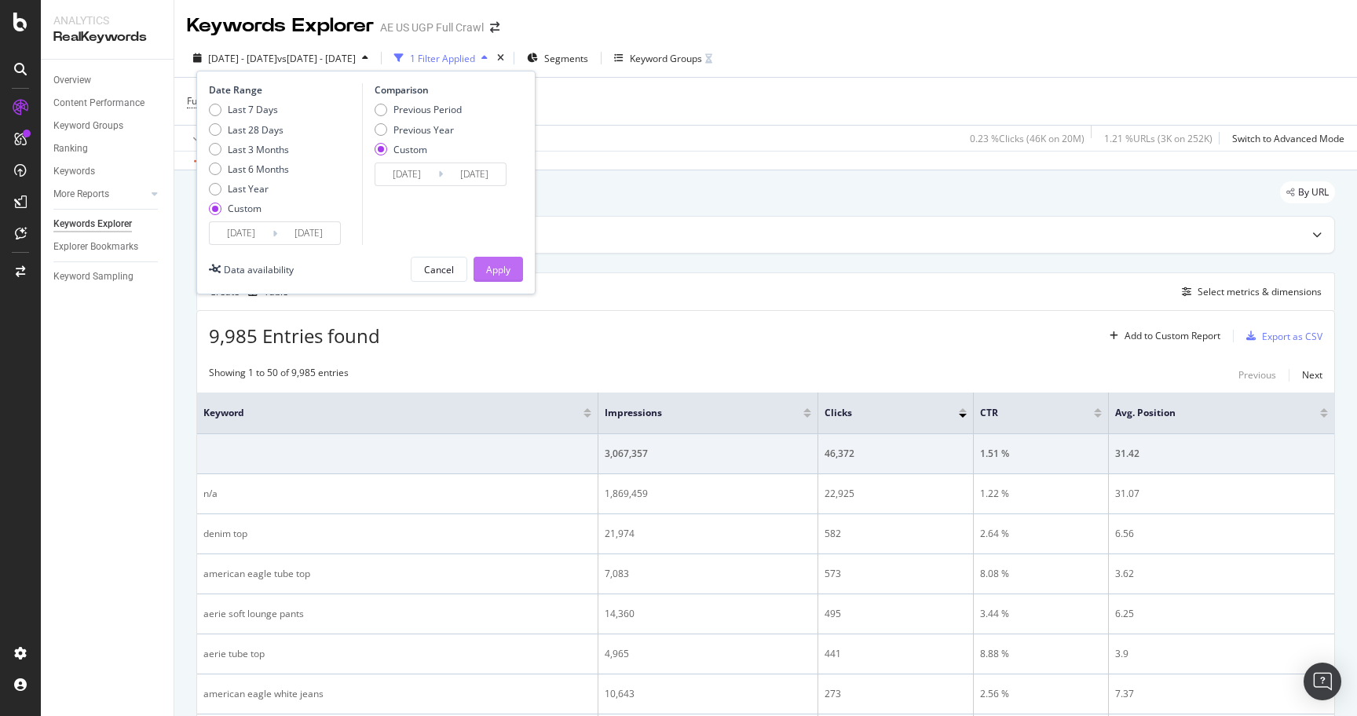
click at [496, 262] on div "Apply" at bounding box center [498, 270] width 24 height 24
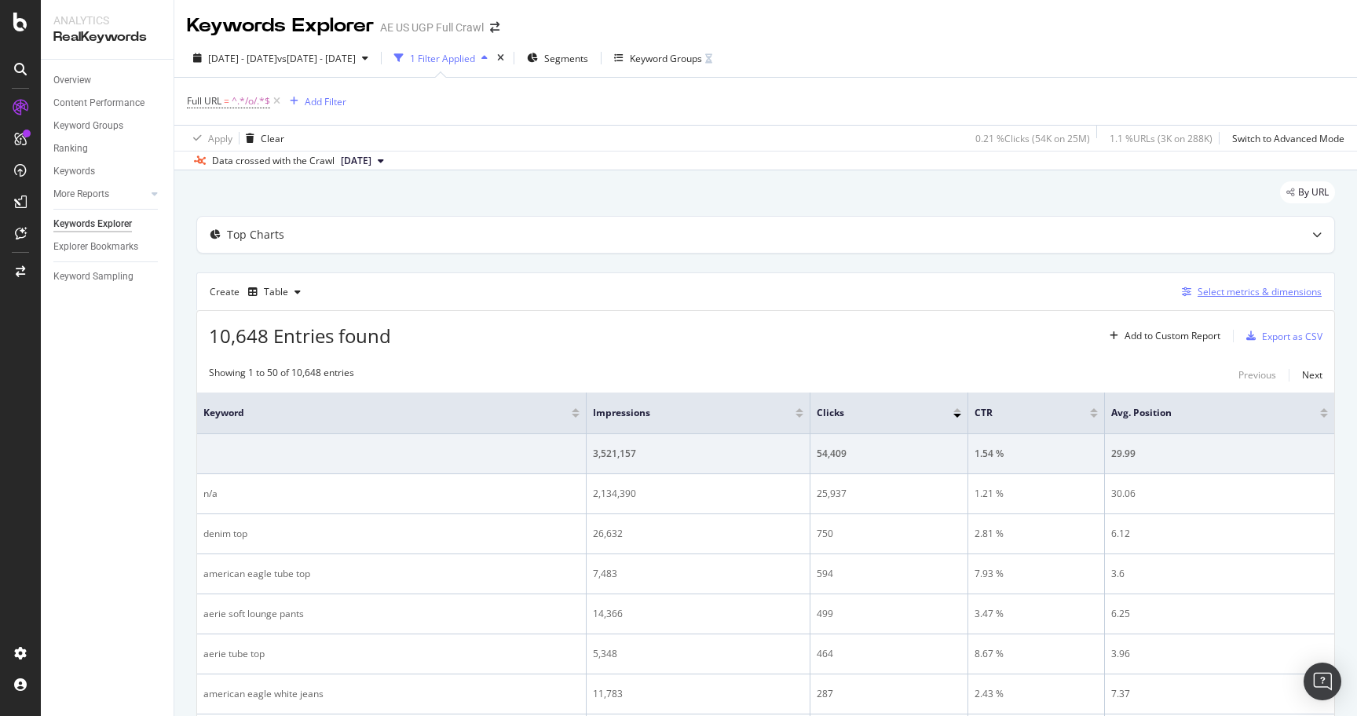
click at [1256, 293] on div "Select metrics & dimensions" at bounding box center [1260, 291] width 124 height 13
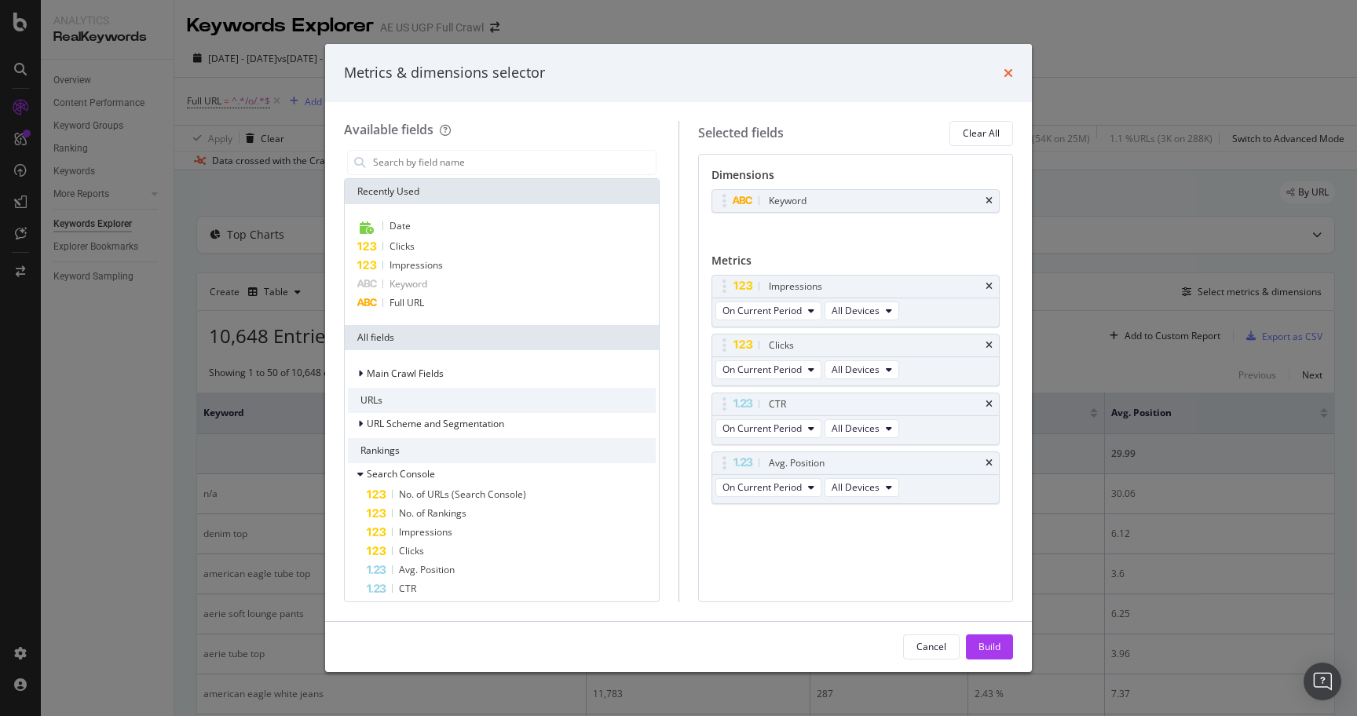
click at [1004, 71] on icon "times" at bounding box center [1008, 73] width 9 height 13
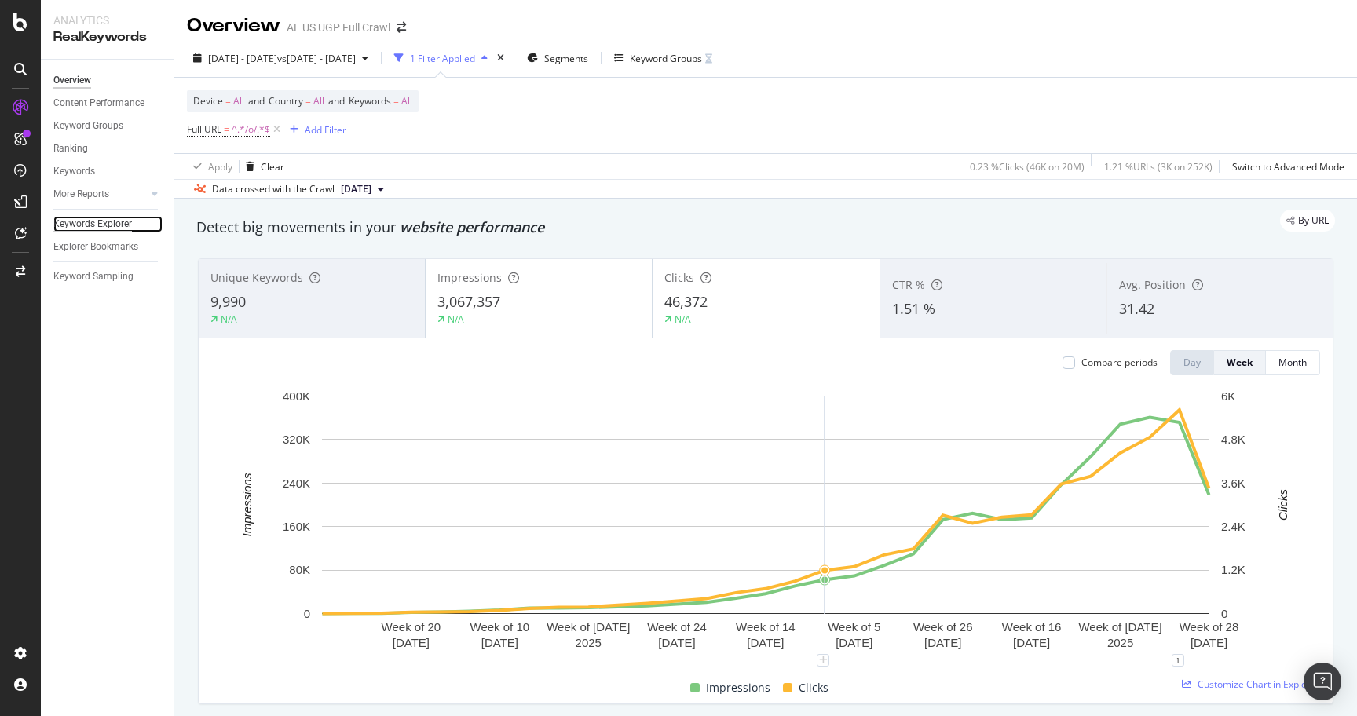
click at [85, 218] on div "Keywords Explorer" at bounding box center [92, 224] width 79 height 16
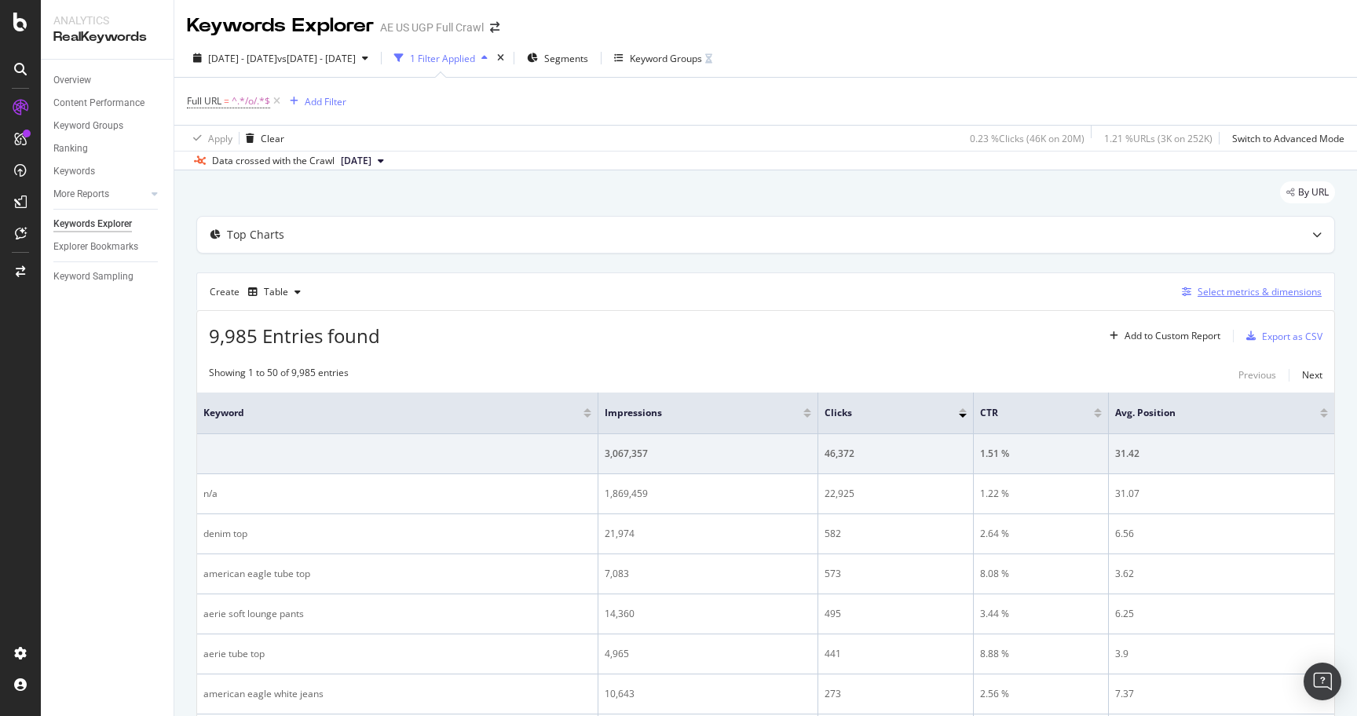
click at [1238, 292] on div "Select metrics & dimensions" at bounding box center [1260, 291] width 124 height 13
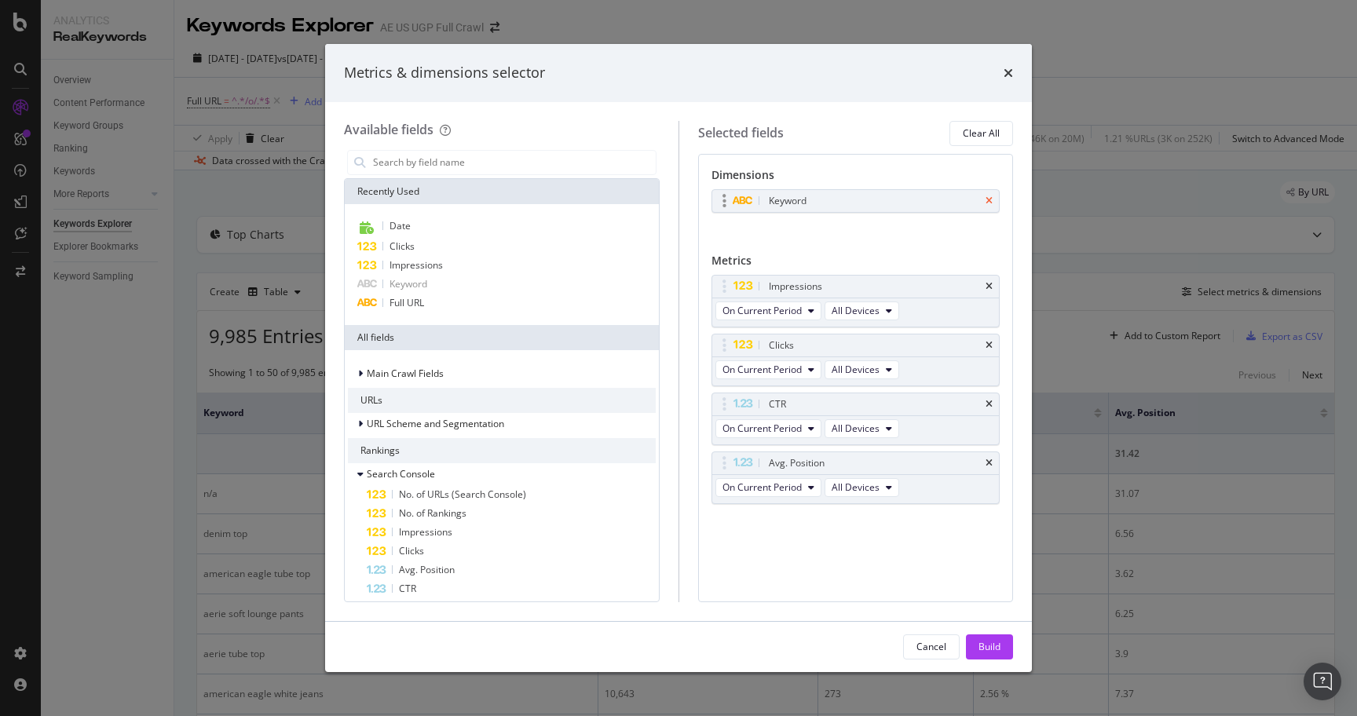
click at [986, 196] on icon "times" at bounding box center [988, 200] width 7 height 9
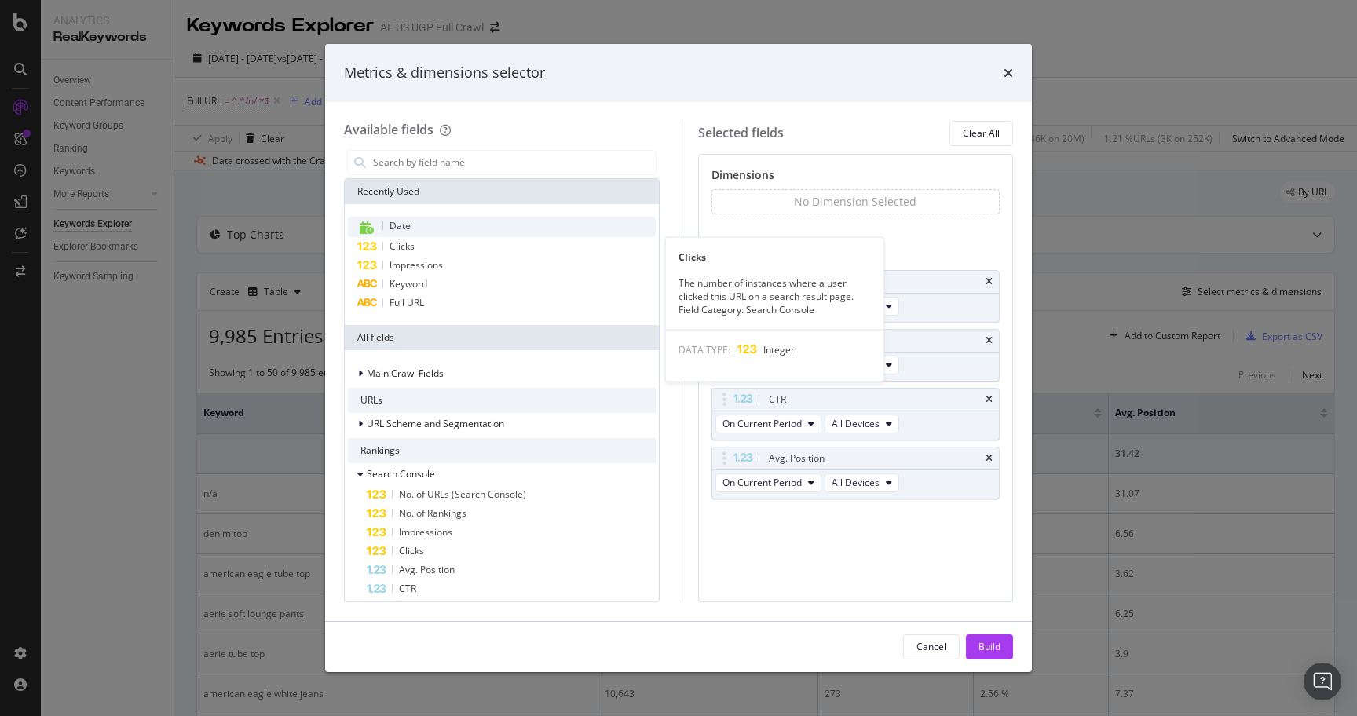
click at [430, 224] on div "Date" at bounding box center [502, 227] width 308 height 20
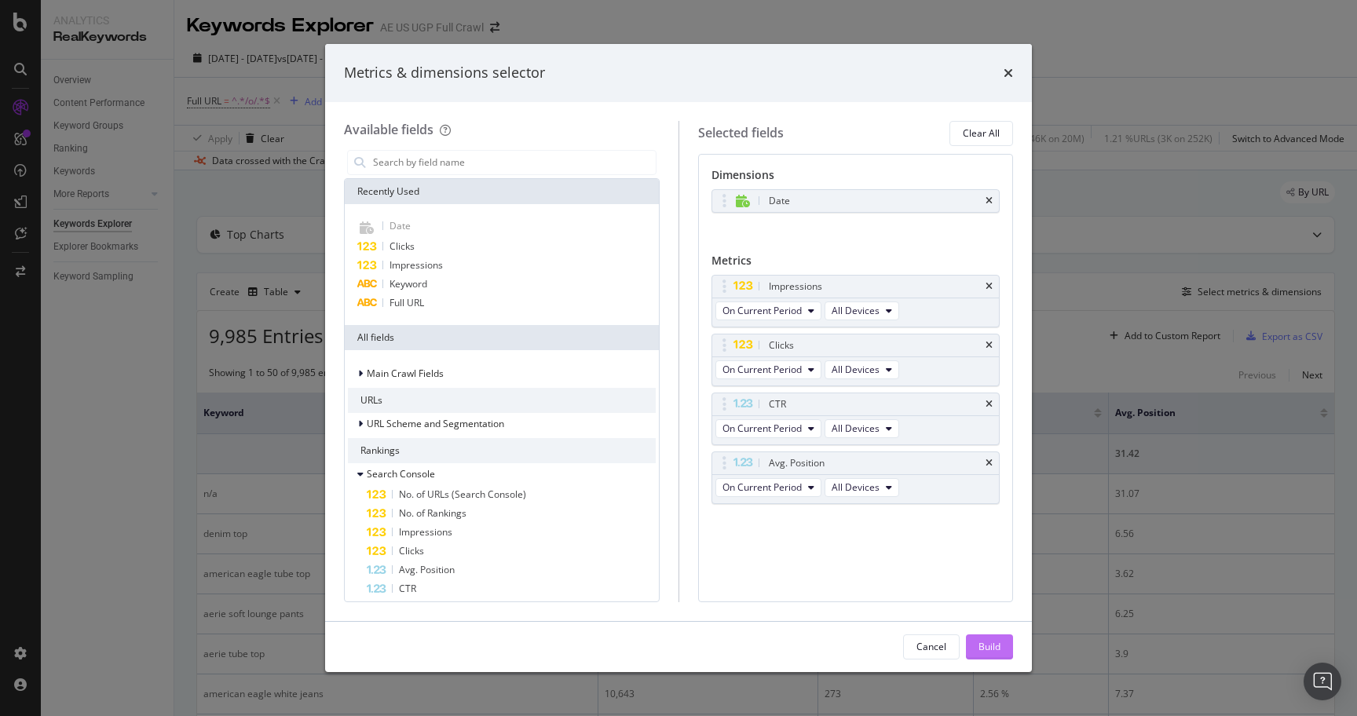
click at [991, 640] on div "Build" at bounding box center [989, 646] width 22 height 13
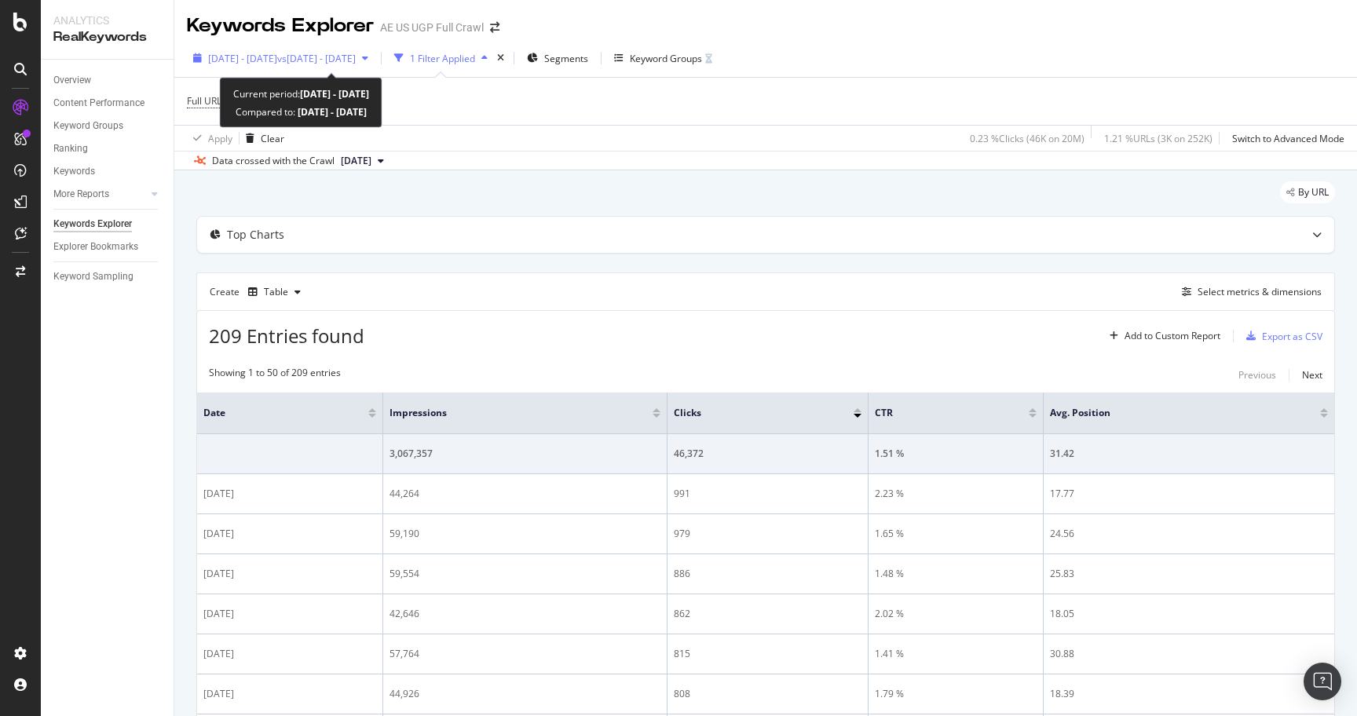
click at [337, 56] on span "vs [DATE] - [DATE]" at bounding box center [316, 58] width 79 height 13
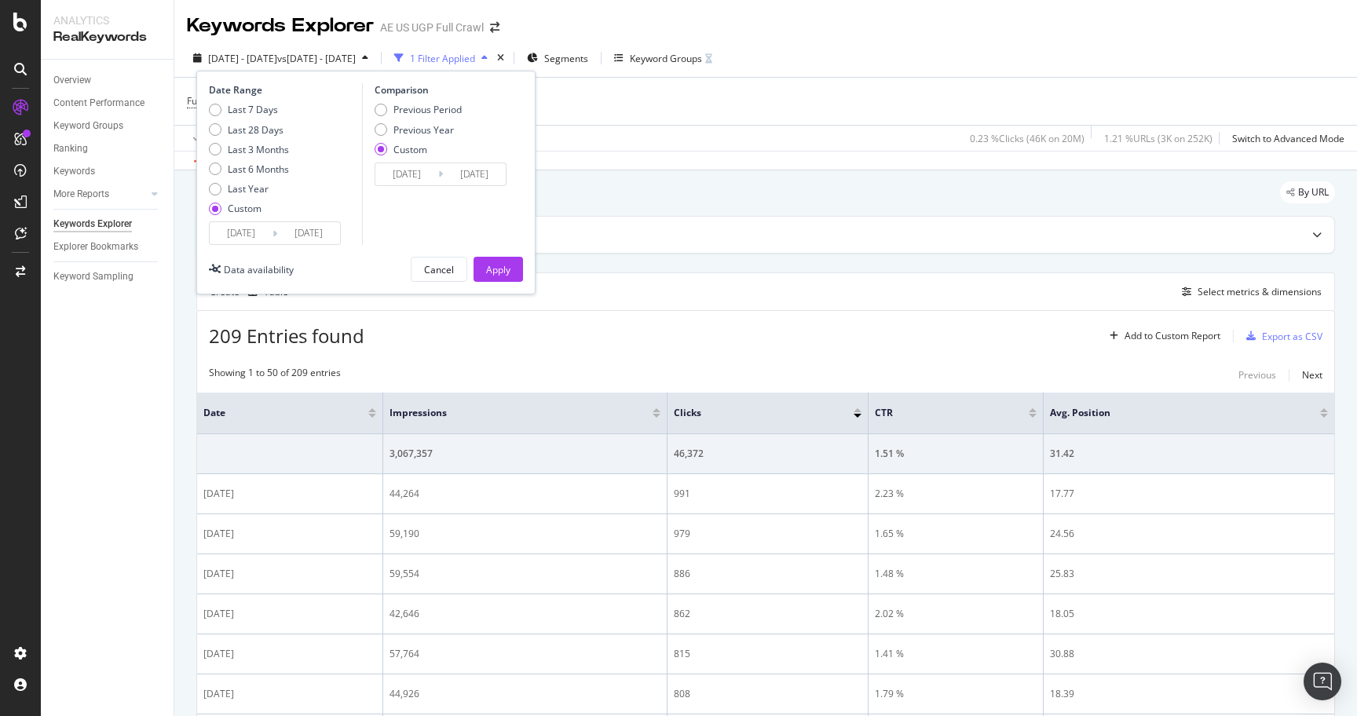
click at [290, 235] on input "[DATE]" at bounding box center [308, 233] width 63 height 22
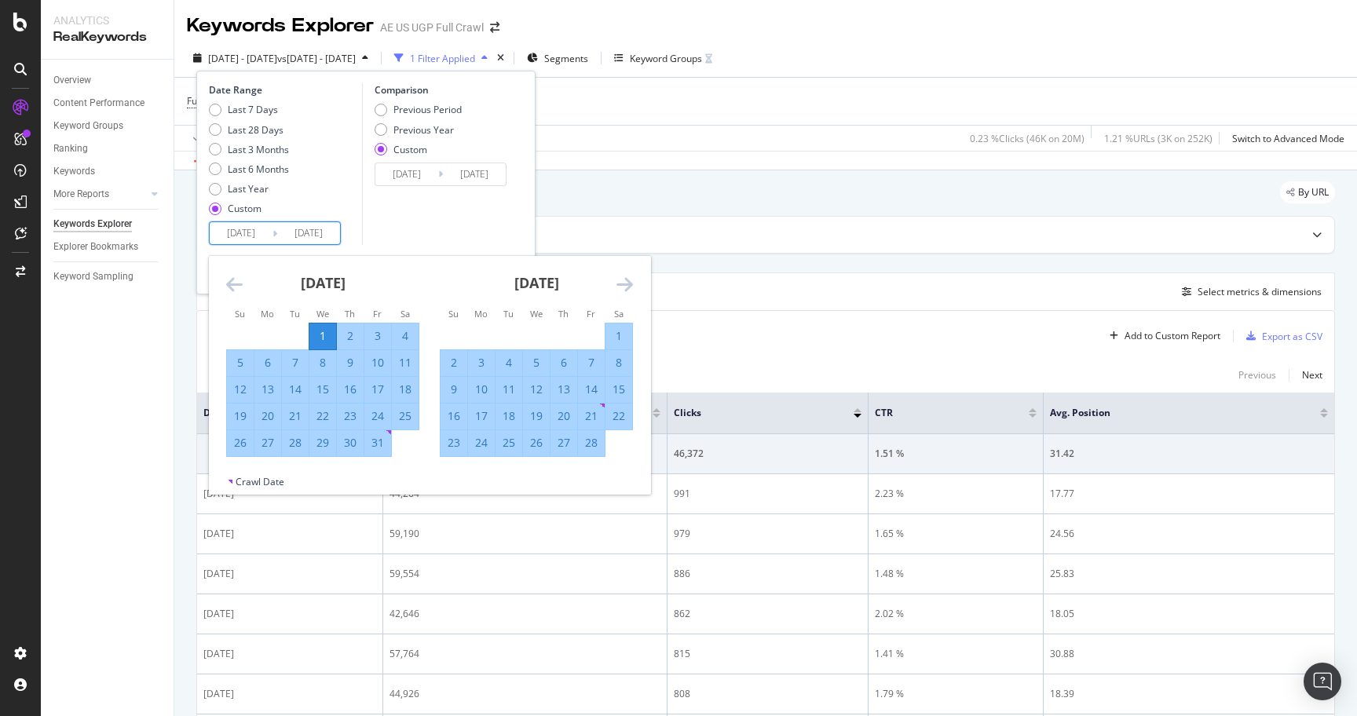
click at [624, 284] on icon "Move forward to switch to the next month." at bounding box center [624, 284] width 16 height 19
click at [625, 285] on icon "Move forward to switch to the next month." at bounding box center [624, 284] width 16 height 19
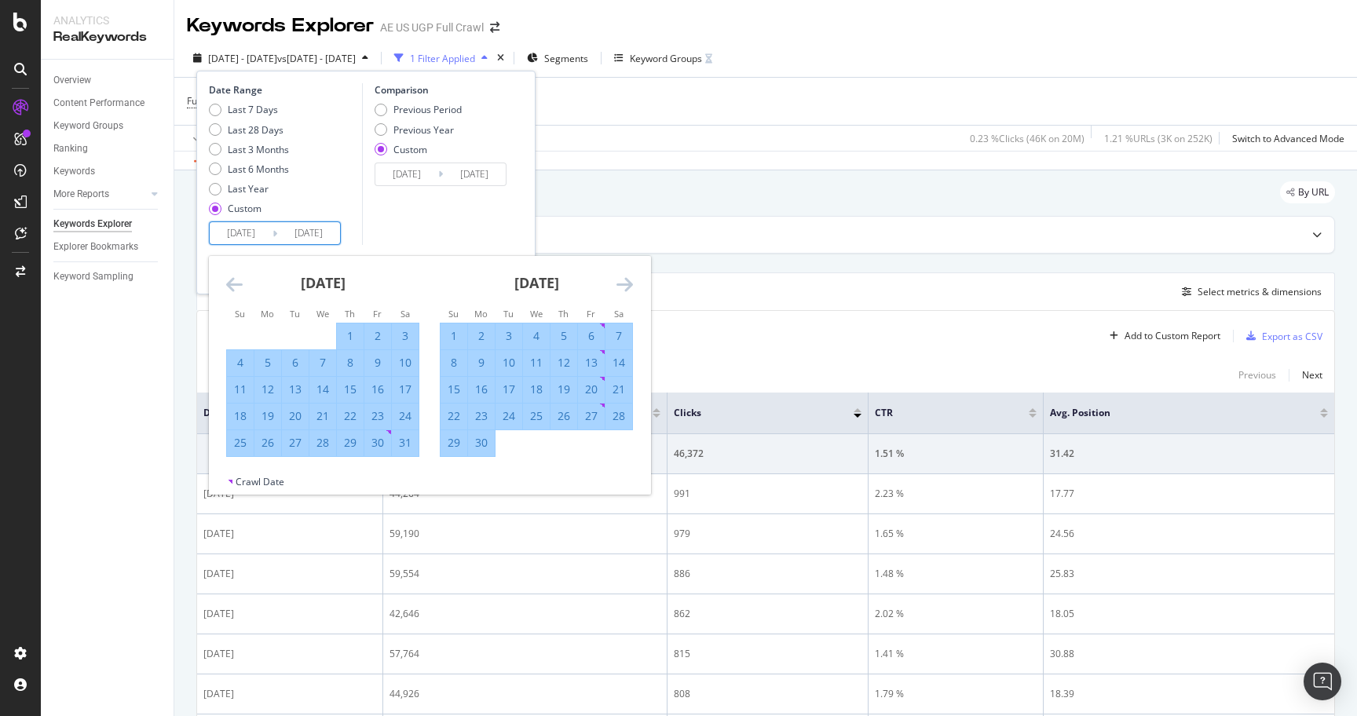
click at [625, 285] on icon "Move forward to switch to the next month." at bounding box center [624, 284] width 16 height 19
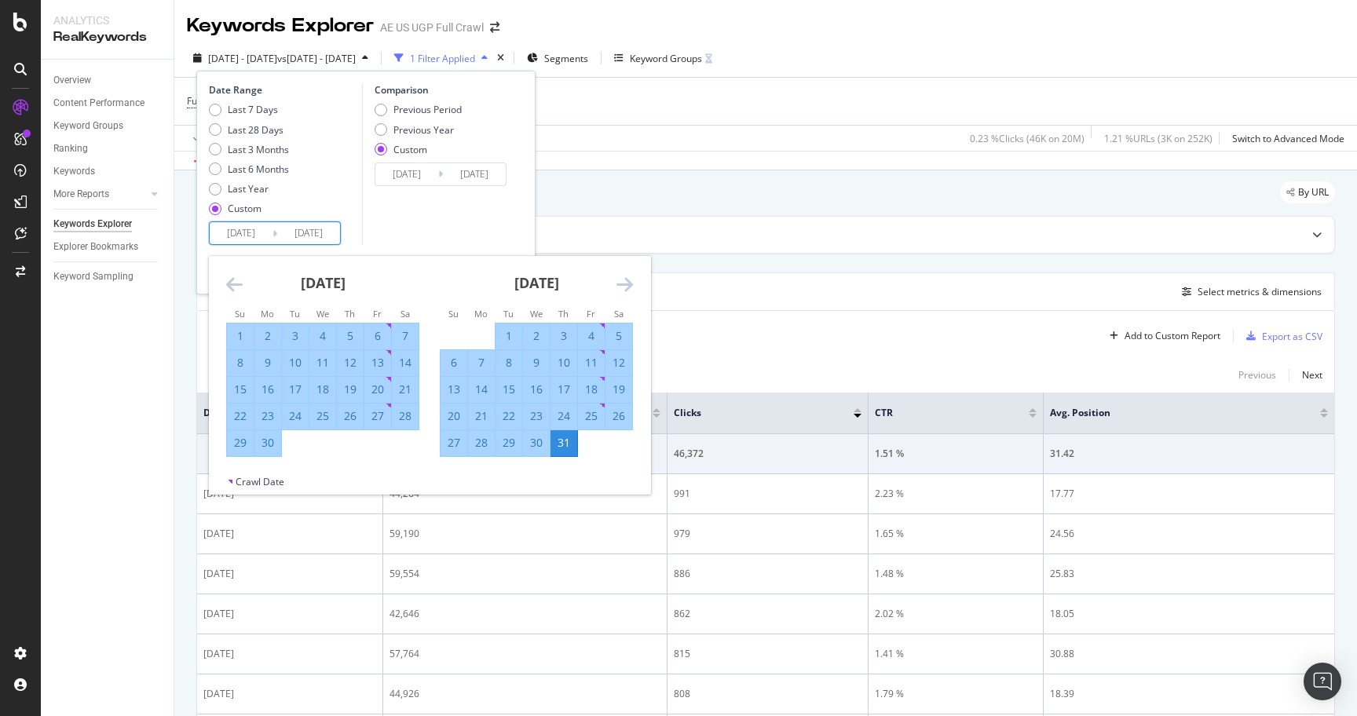
click at [626, 283] on icon "Move forward to switch to the next month." at bounding box center [624, 284] width 16 height 19
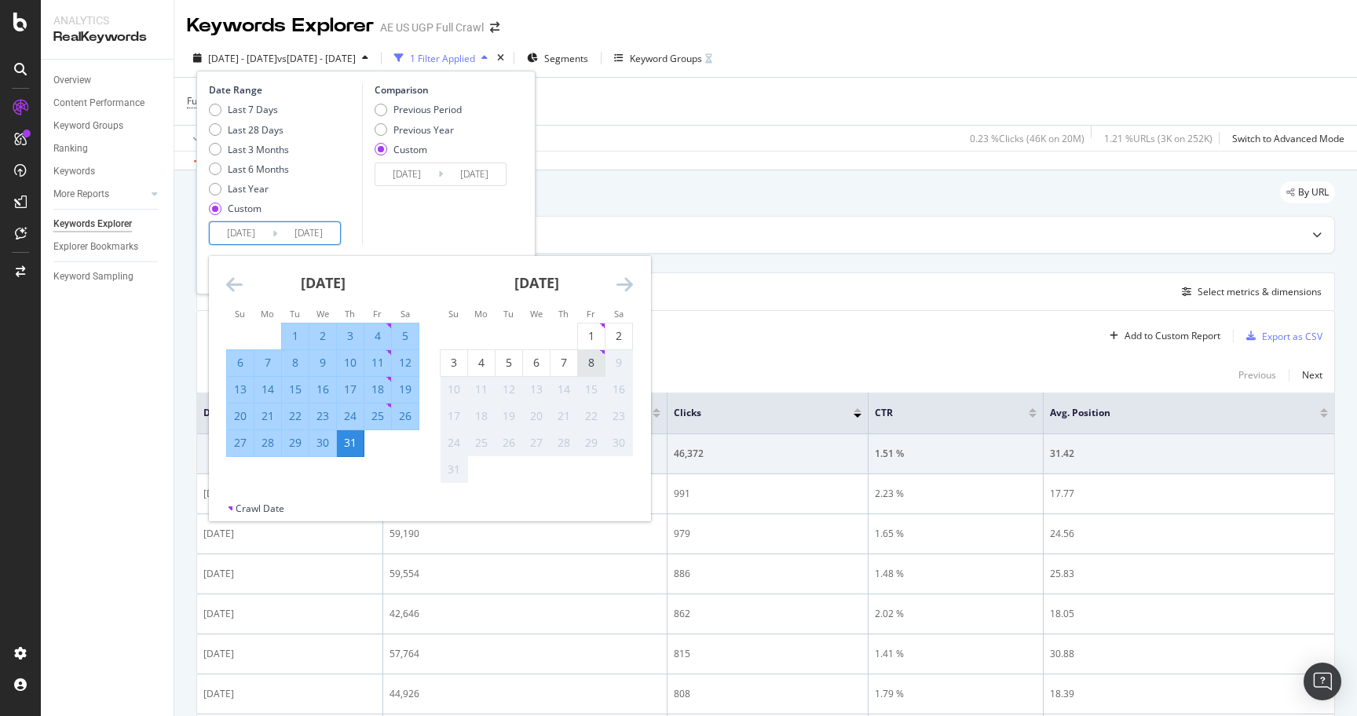
click at [581, 358] on div "8" at bounding box center [591, 363] width 27 height 16
type input "[DATE]"
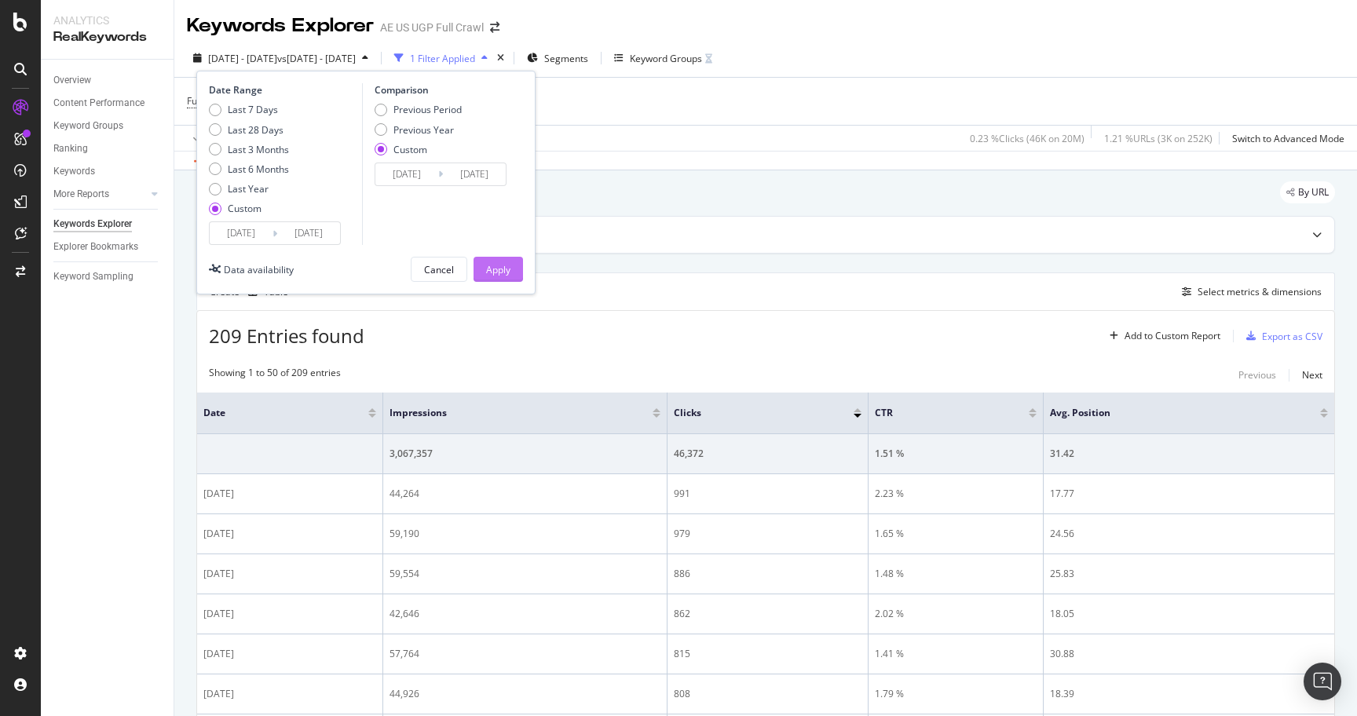
click at [500, 269] on div "Apply" at bounding box center [498, 269] width 24 height 13
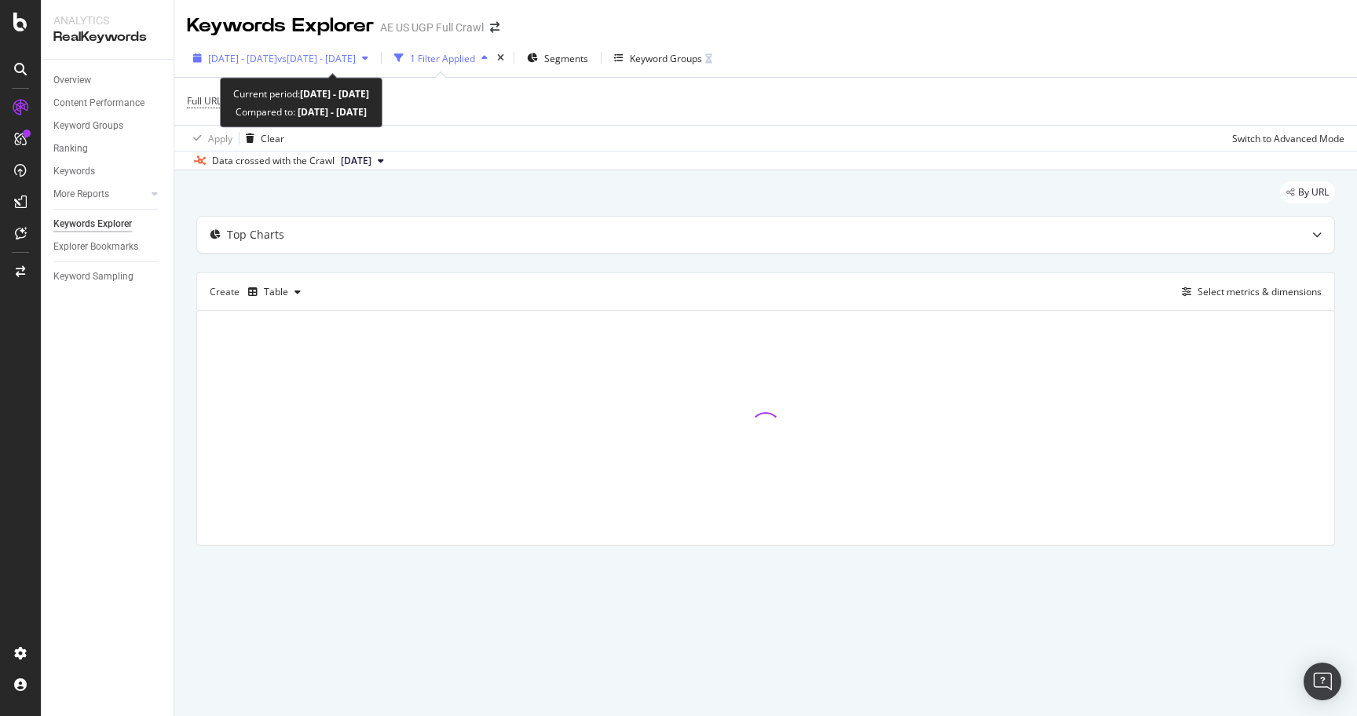
click at [356, 60] on span "vs [DATE] - [DATE]" at bounding box center [316, 58] width 79 height 13
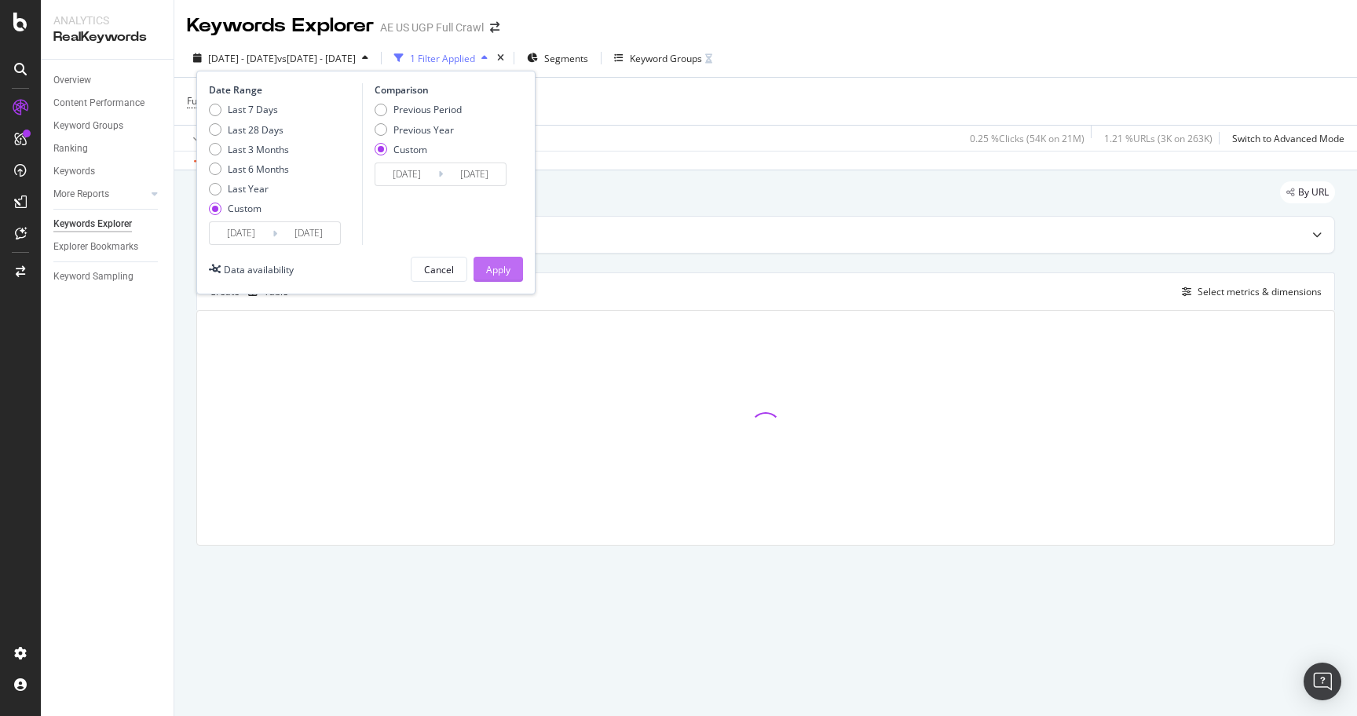
click at [506, 271] on div "Apply" at bounding box center [498, 269] width 24 height 13
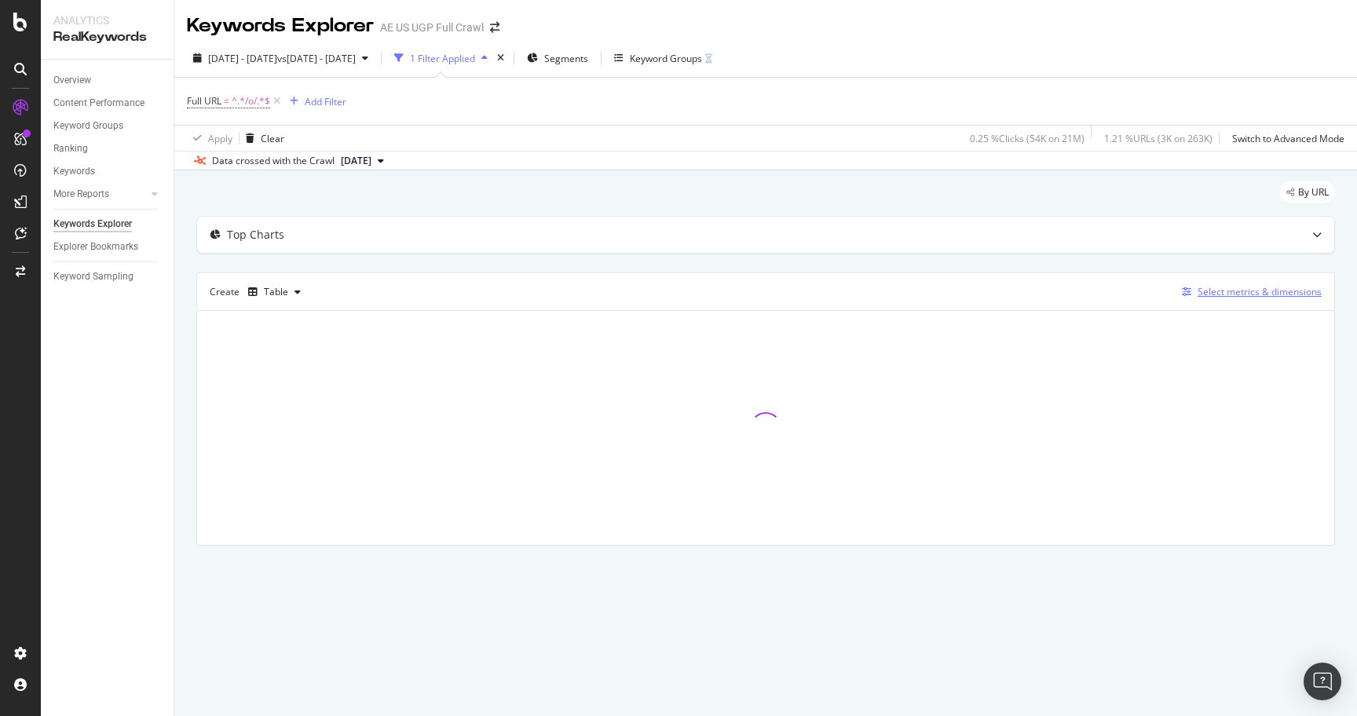
click at [1258, 298] on div "Select metrics & dimensions" at bounding box center [1260, 291] width 124 height 13
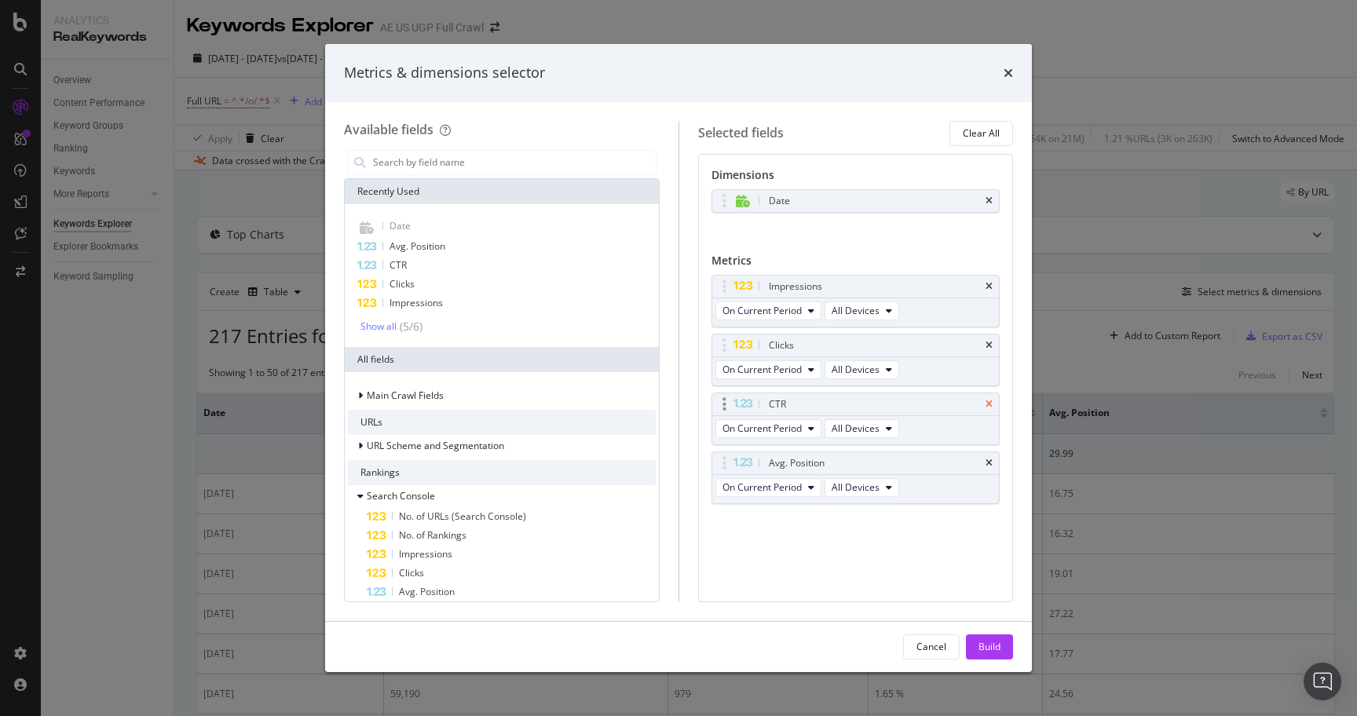
click at [985, 403] on icon "times" at bounding box center [988, 404] width 7 height 9
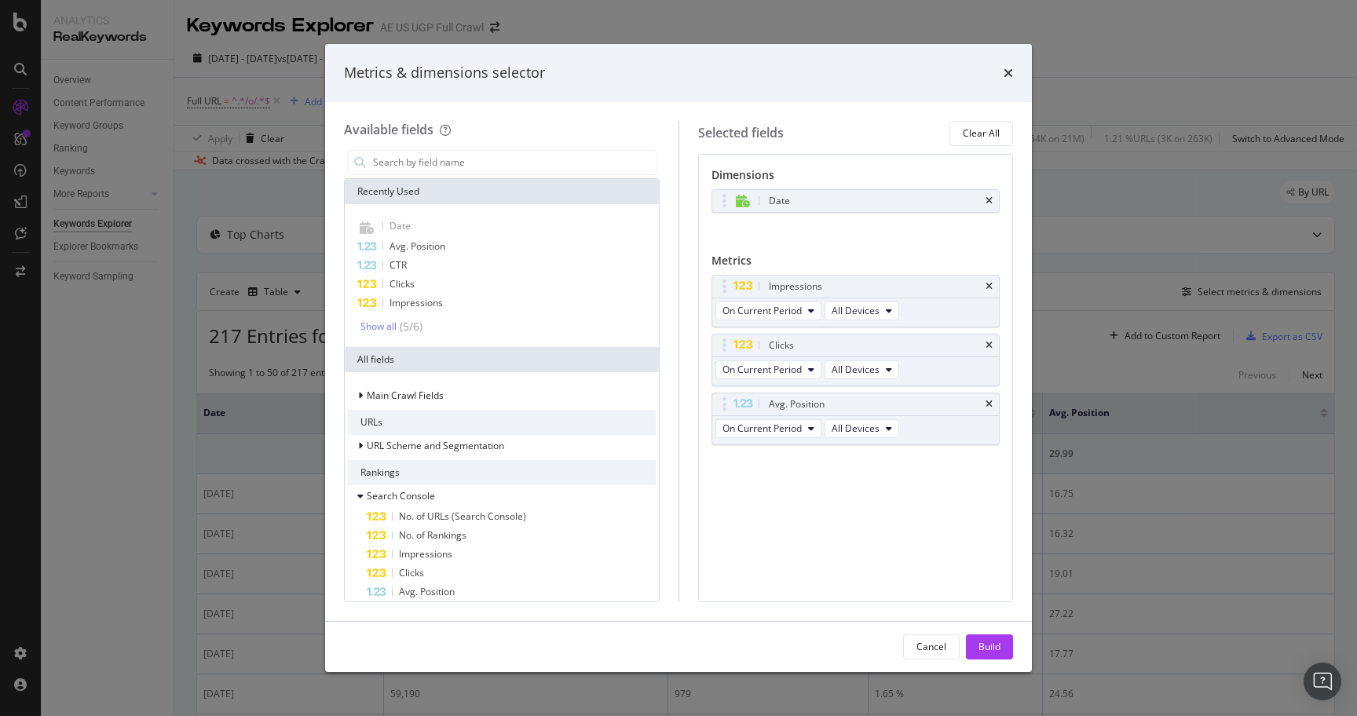
click at [985, 403] on icon "times" at bounding box center [988, 404] width 7 height 9
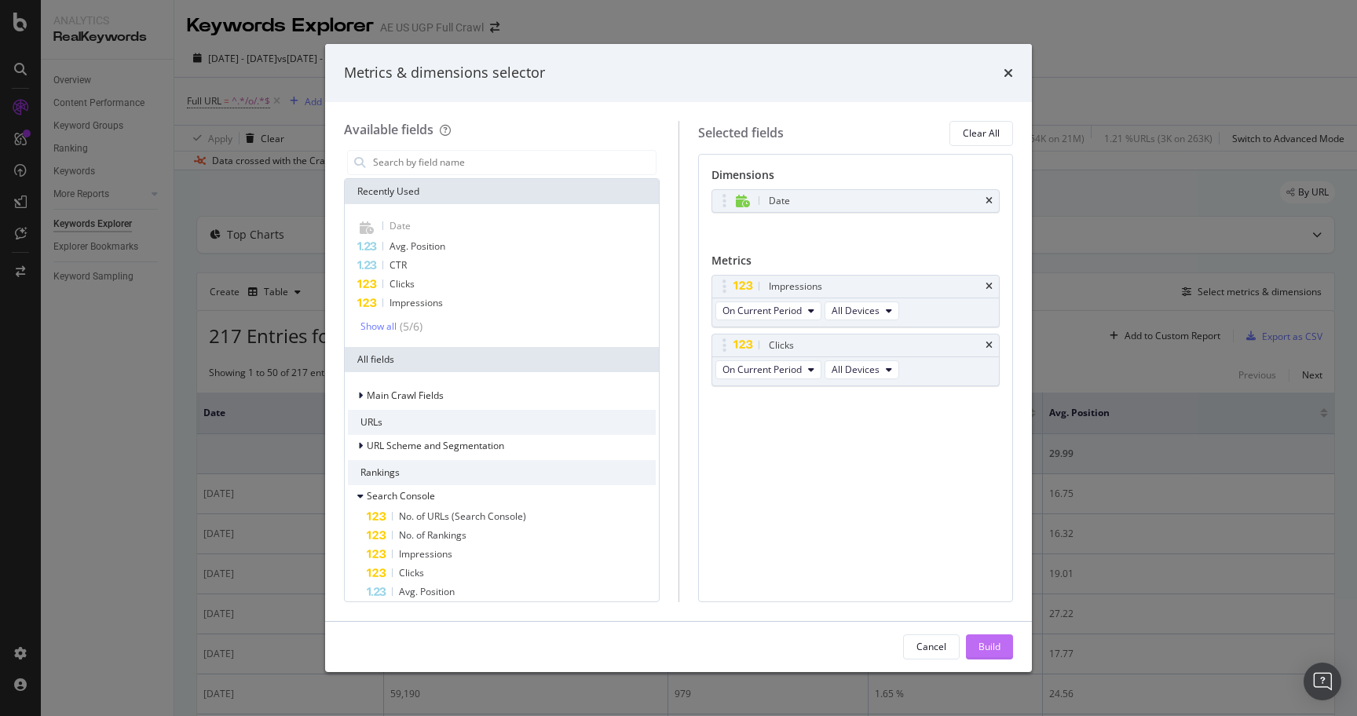
click at [983, 645] on div "Build" at bounding box center [989, 646] width 22 height 13
